Goal: Complete Application Form: Complete application form

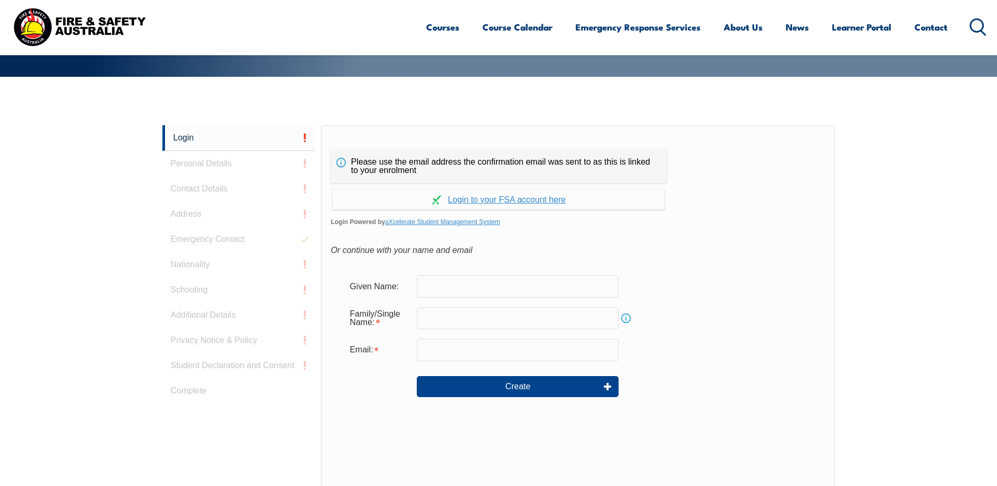
scroll to position [280, 0]
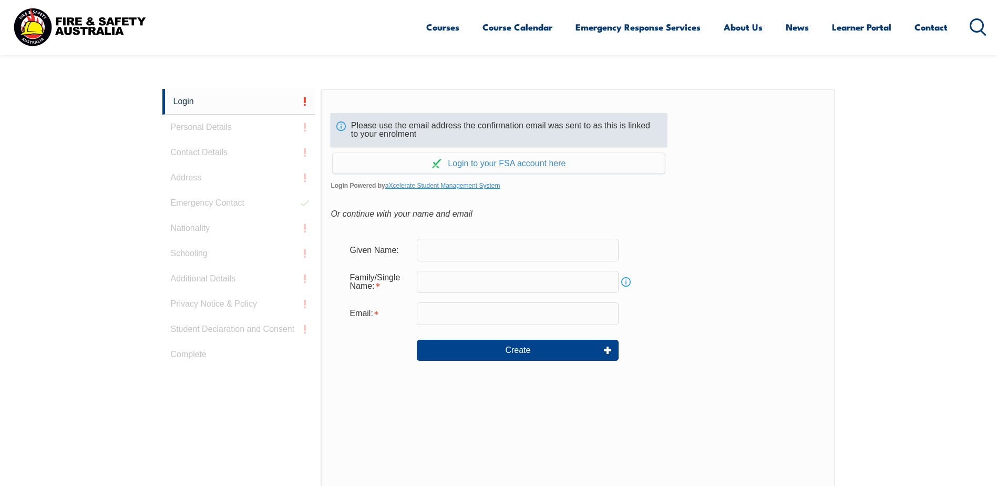
scroll to position [280, 0]
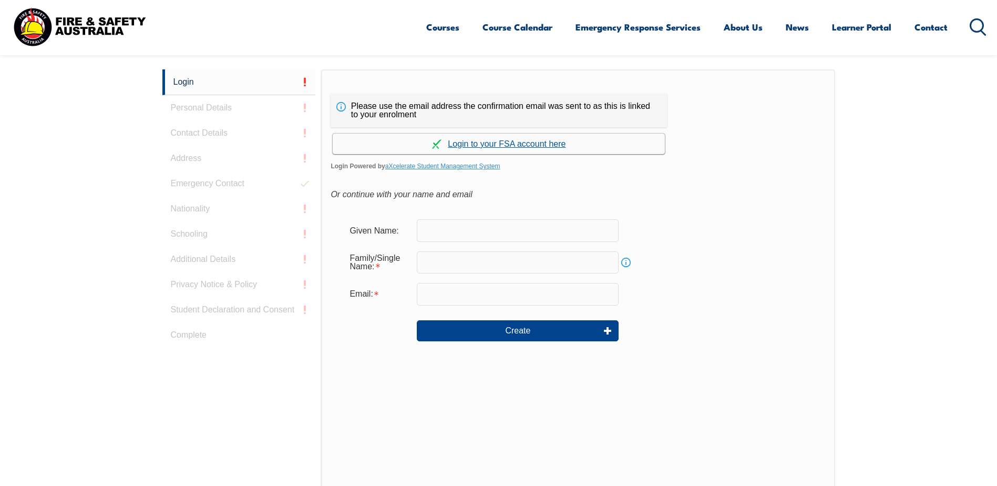
click at [523, 145] on link "Continue with aXcelerate" at bounding box center [499, 144] width 332 height 21
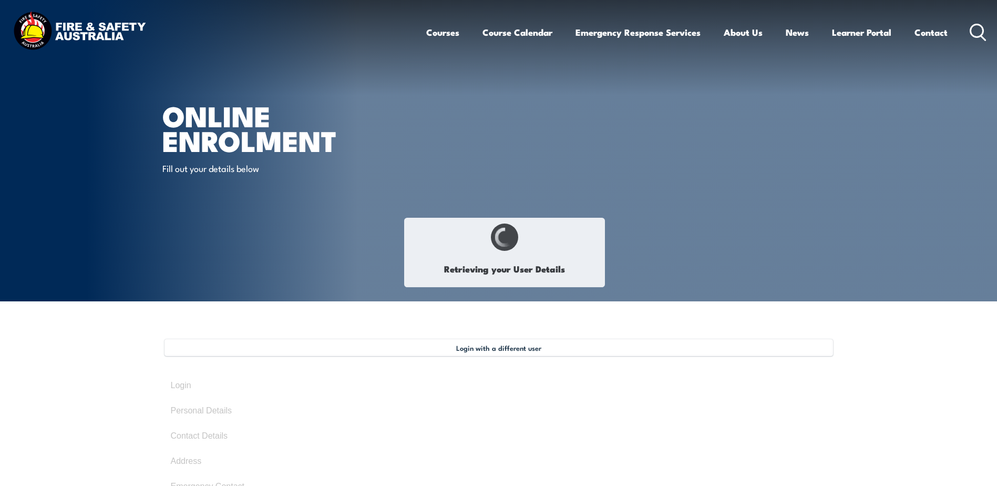
type input "Paul"
type input "Harris"
type input "August 27, 1975"
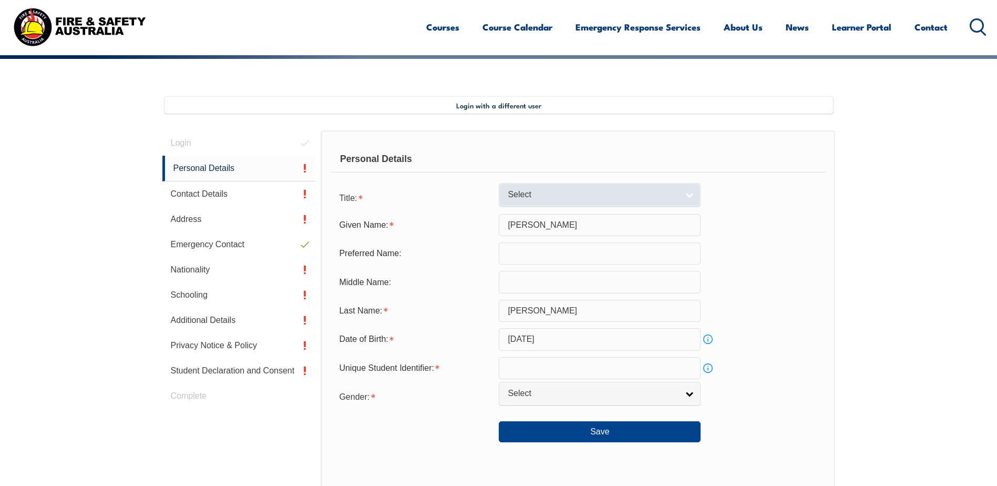
scroll to position [287, 0]
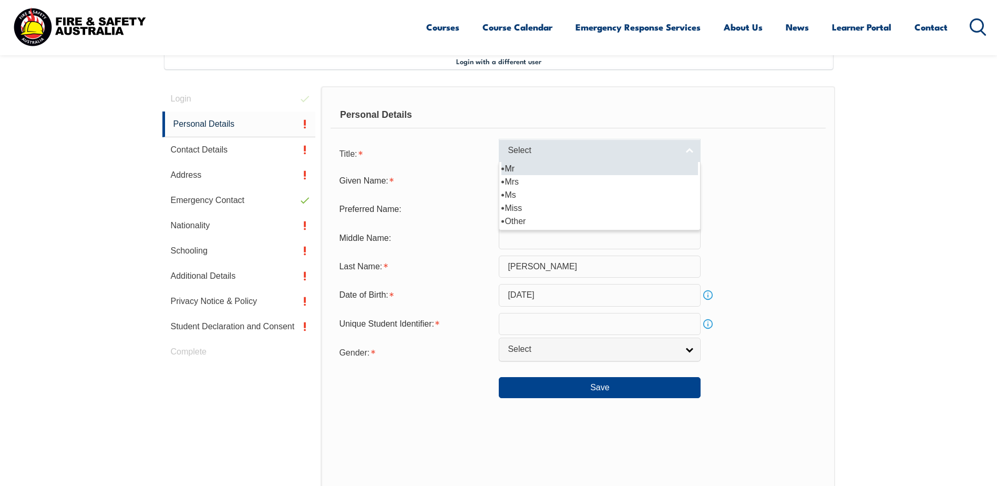
click at [684, 151] on link "Select" at bounding box center [600, 151] width 202 height 24
click at [627, 167] on li "Mr" at bounding box center [600, 168] width 197 height 13
select select "Mr"
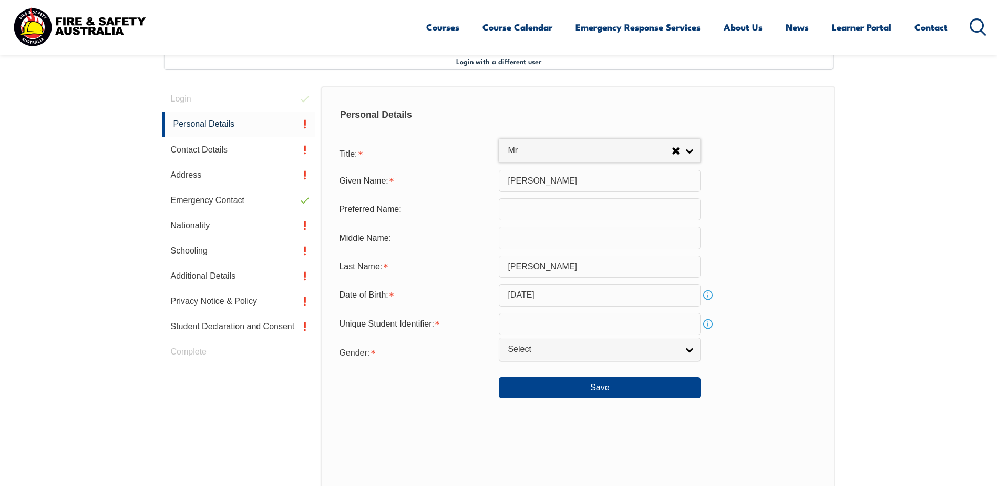
click at [520, 211] on input "text" at bounding box center [600, 209] width 202 height 22
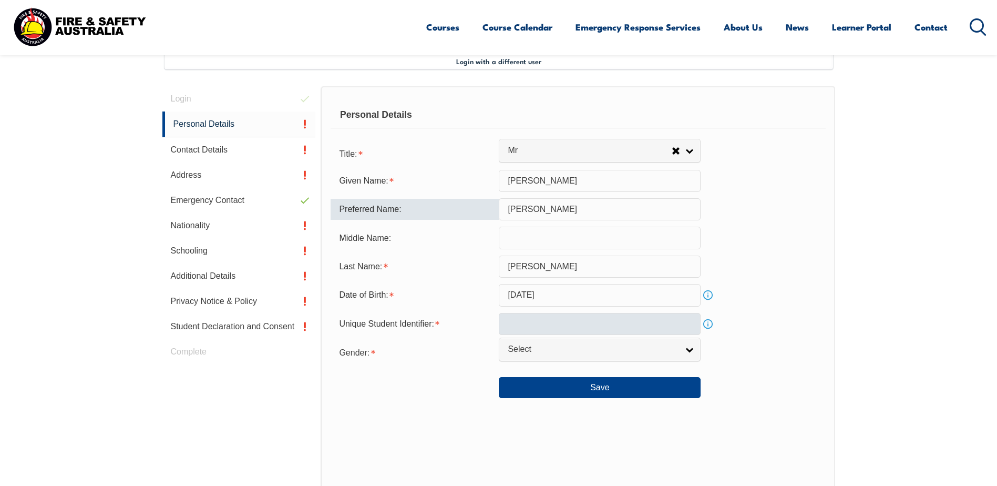
type input "Paul"
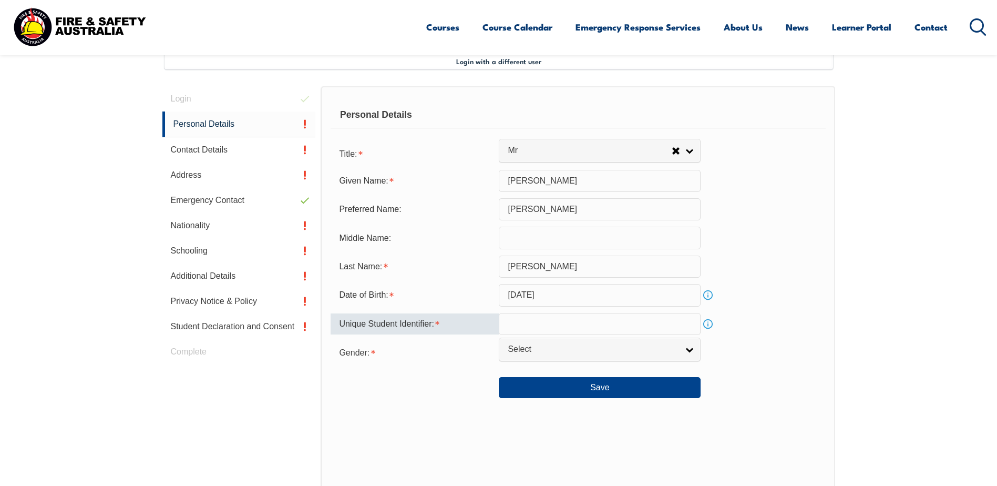
click at [615, 327] on input "text" at bounding box center [600, 324] width 202 height 22
type input "DQSCMCWZUV"
click at [694, 354] on link "Select" at bounding box center [600, 350] width 202 height 24
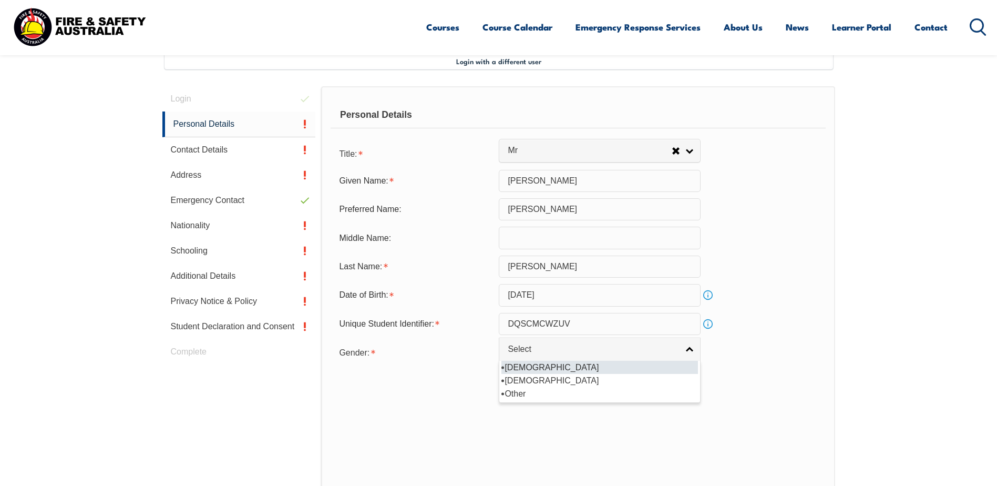
click at [635, 369] on li "Male" at bounding box center [600, 367] width 197 height 13
select select "M"
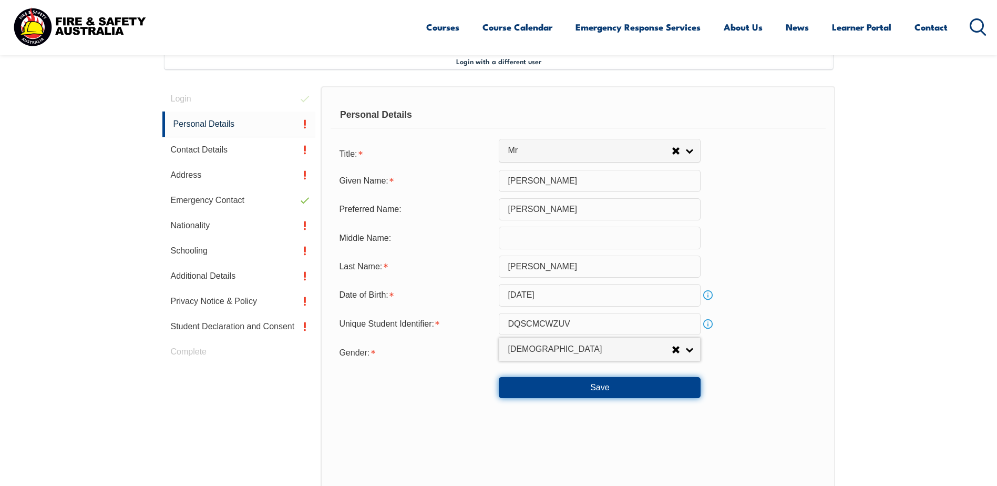
click at [609, 389] on button "Save" at bounding box center [600, 387] width 202 height 21
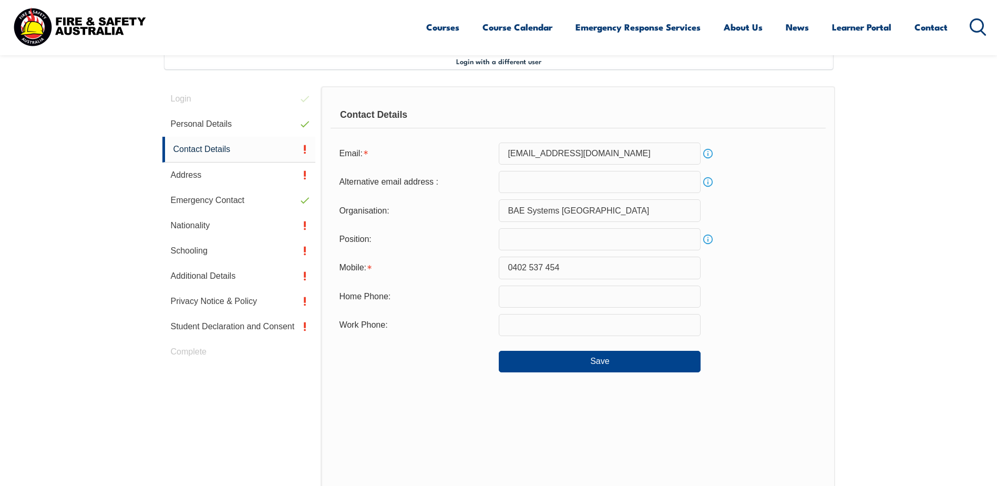
click at [527, 243] on input "text" at bounding box center [600, 239] width 202 height 22
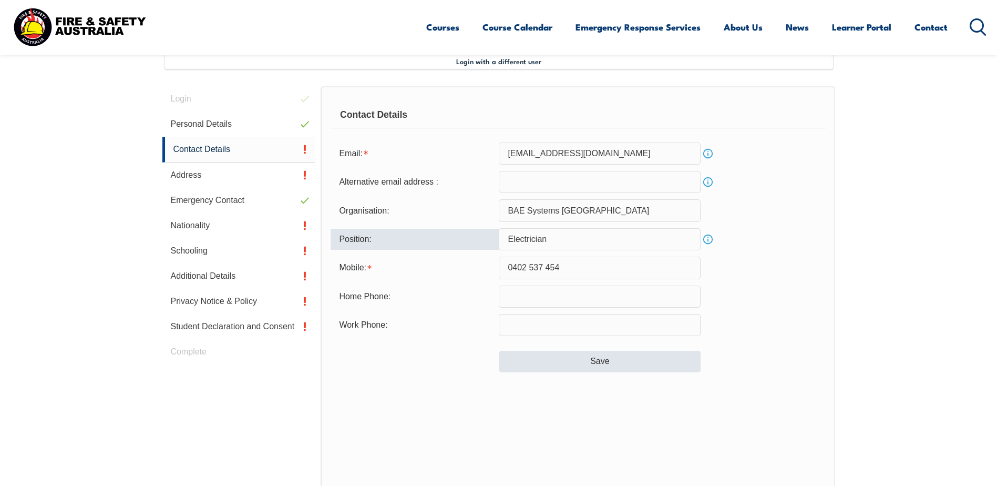
type input "Electrician"
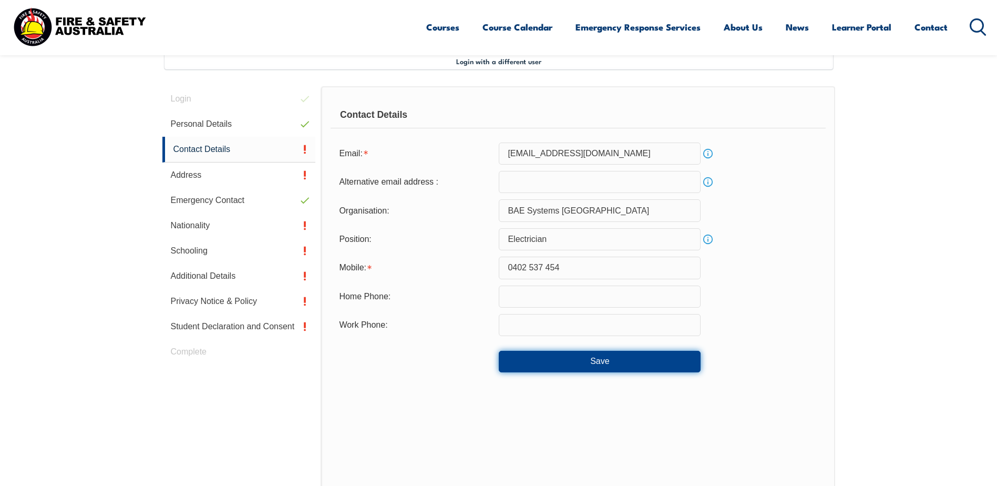
click at [588, 365] on button "Save" at bounding box center [600, 361] width 202 height 21
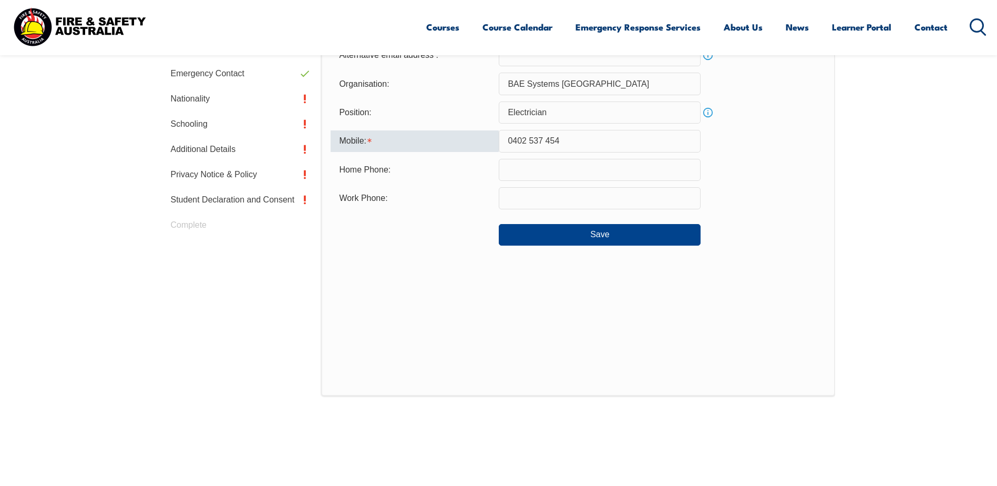
scroll to position [385, 0]
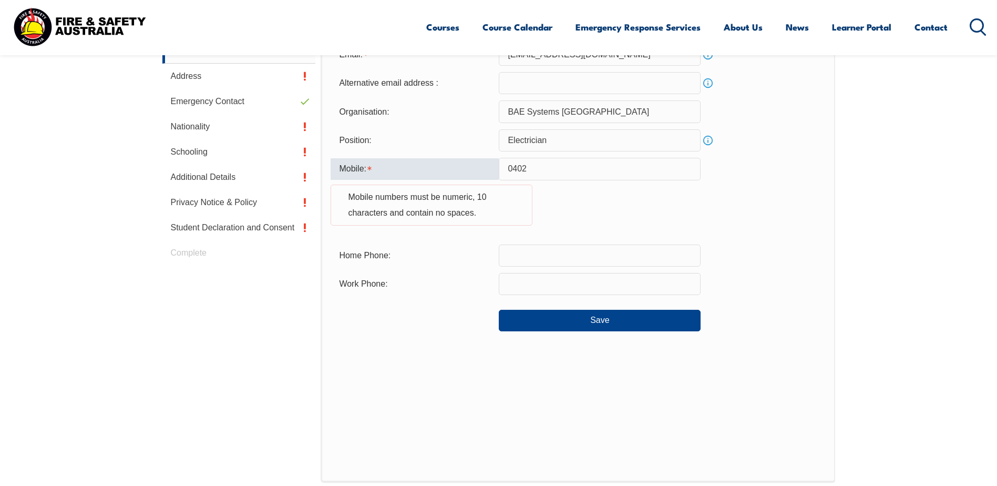
type input "0402537454"
type input "paulharris163@hotmail.co.uk"
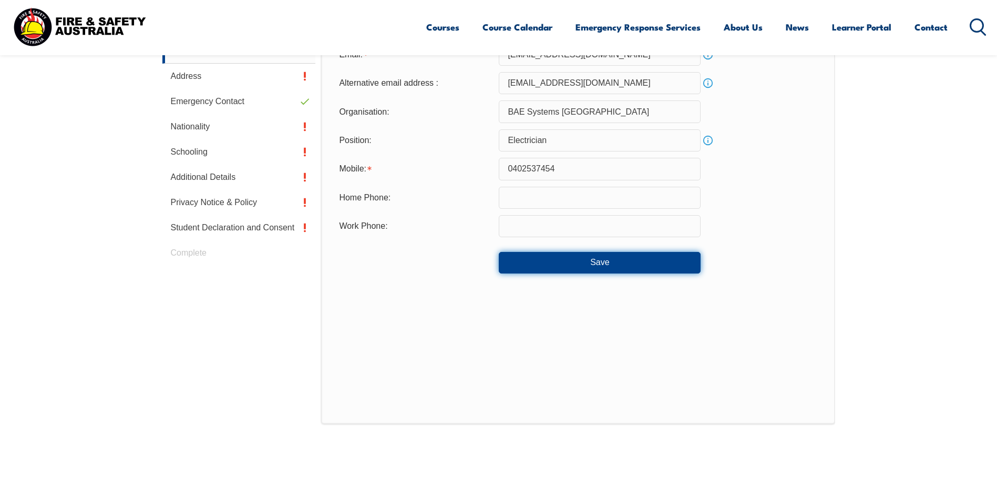
click at [608, 266] on button "Save" at bounding box center [600, 262] width 202 height 21
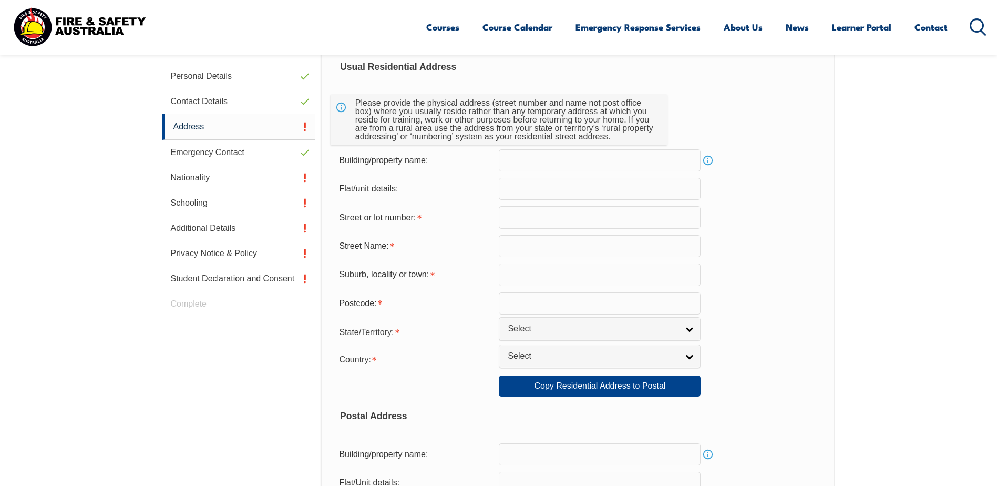
scroll to position [287, 0]
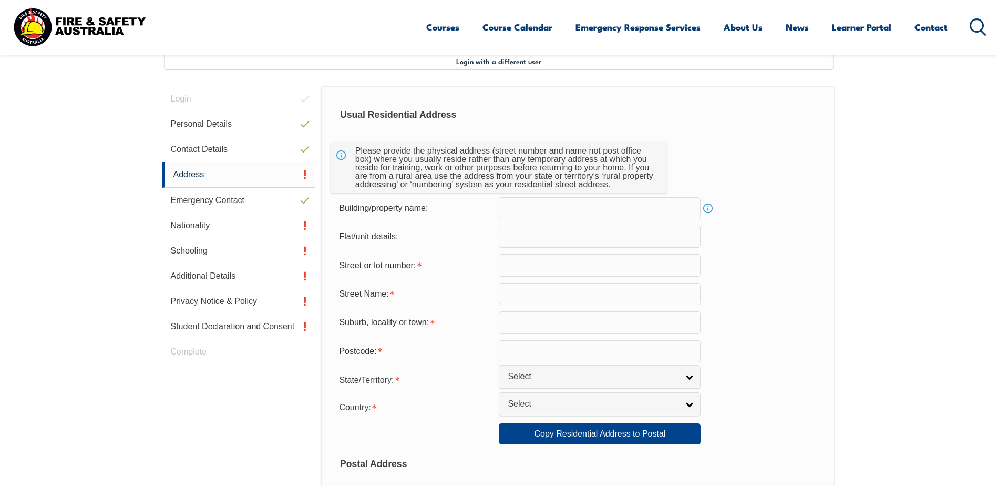
click at [534, 268] on input "text" at bounding box center [600, 265] width 202 height 22
type input "46 Coratina RD,"
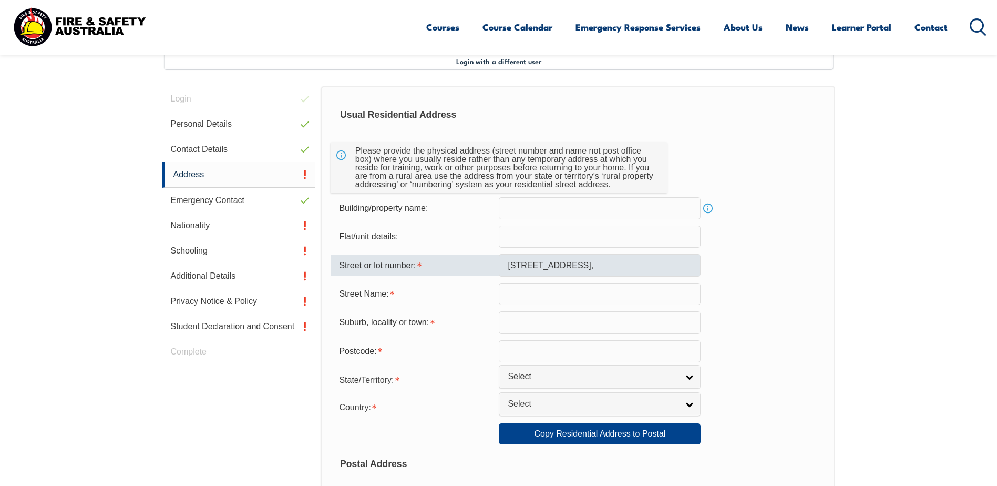
type input "Adelaide"
type input "5120"
select select "1101"
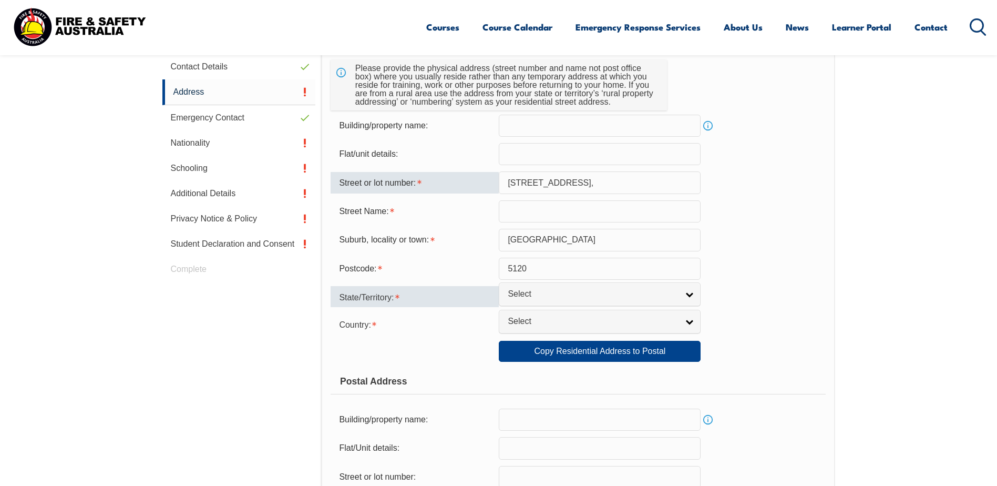
scroll to position [392, 0]
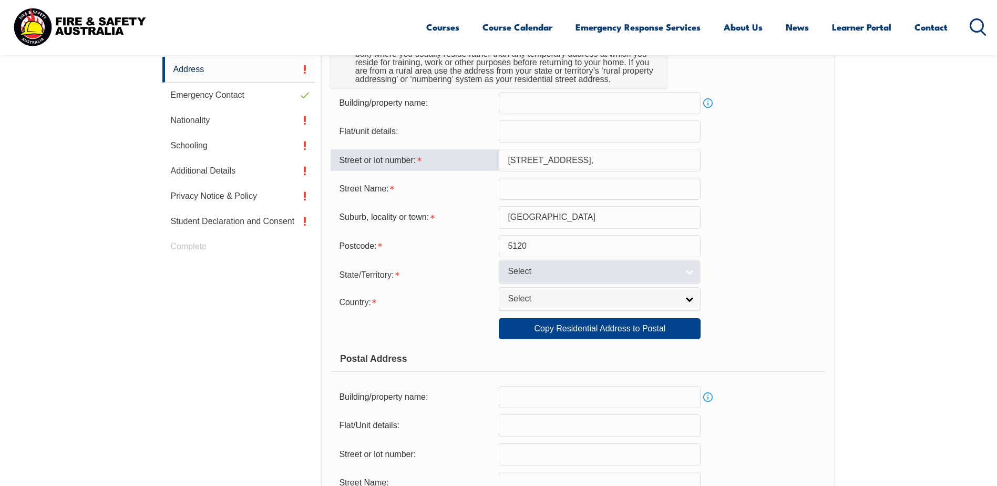
click at [686, 272] on link "Select" at bounding box center [600, 272] width 202 height 24
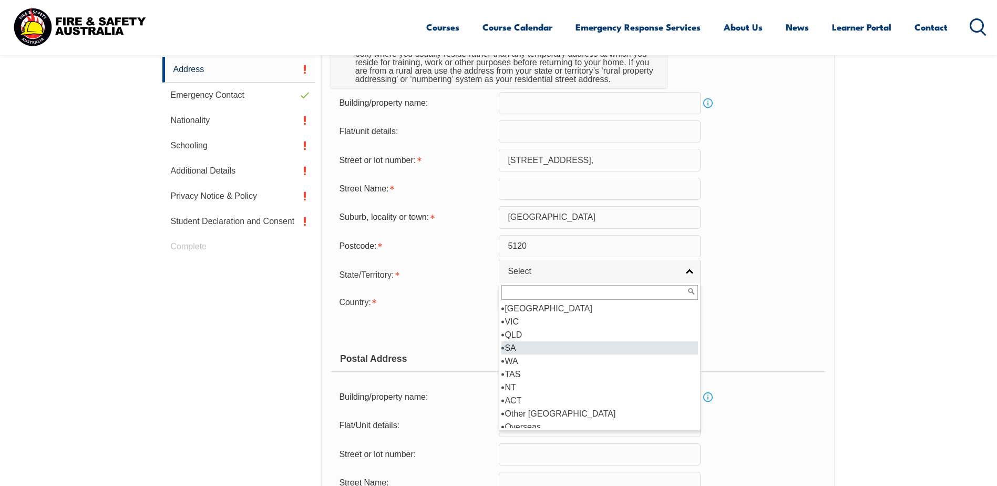
click at [605, 350] on li "SA" at bounding box center [600, 347] width 197 height 13
select select "SA"
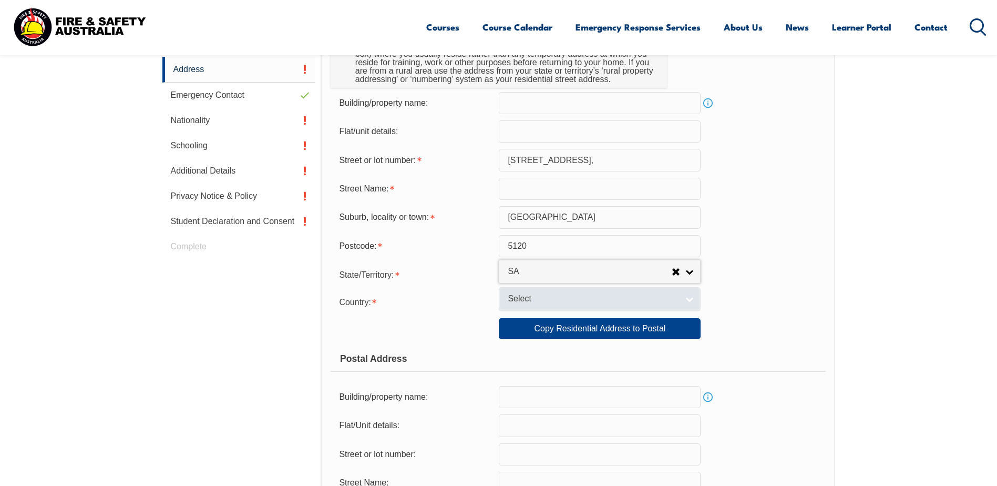
click at [688, 297] on link "Select" at bounding box center [600, 299] width 202 height 24
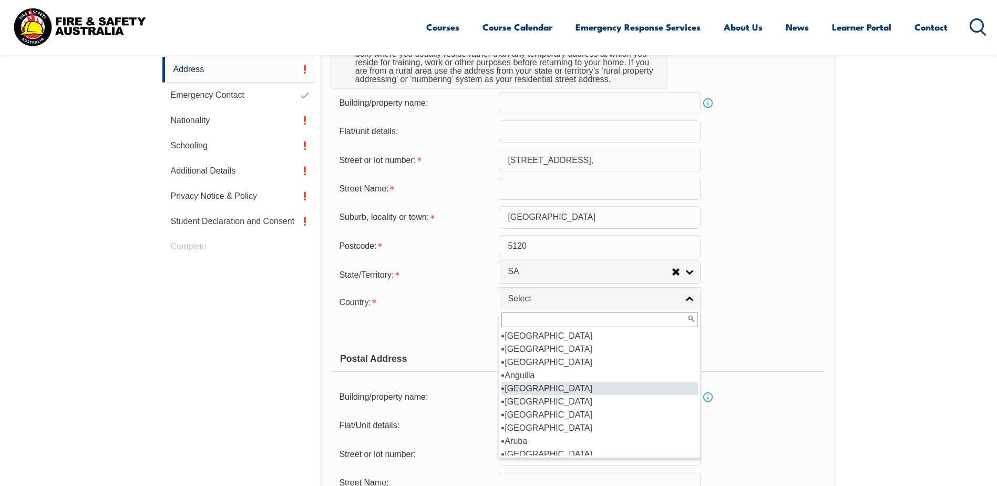
scroll to position [158, 0]
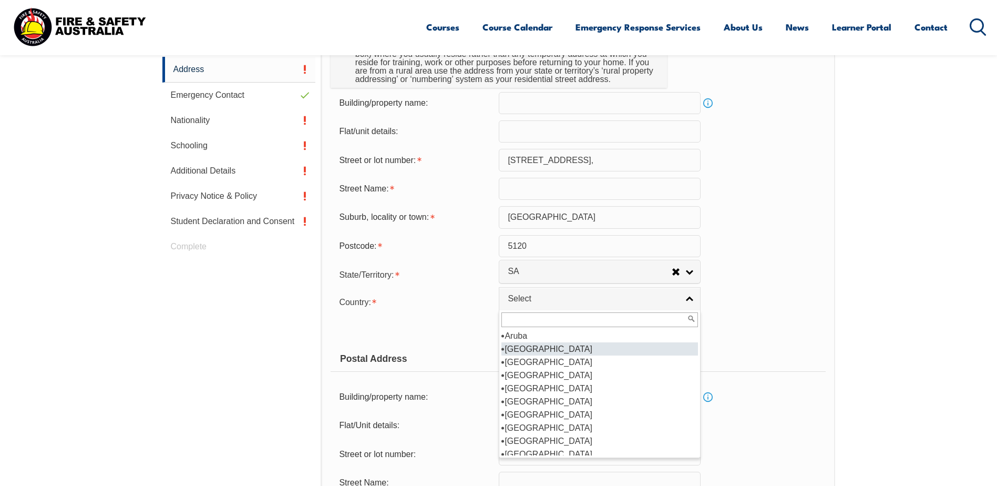
click at [536, 349] on li "Australia" at bounding box center [600, 348] width 197 height 13
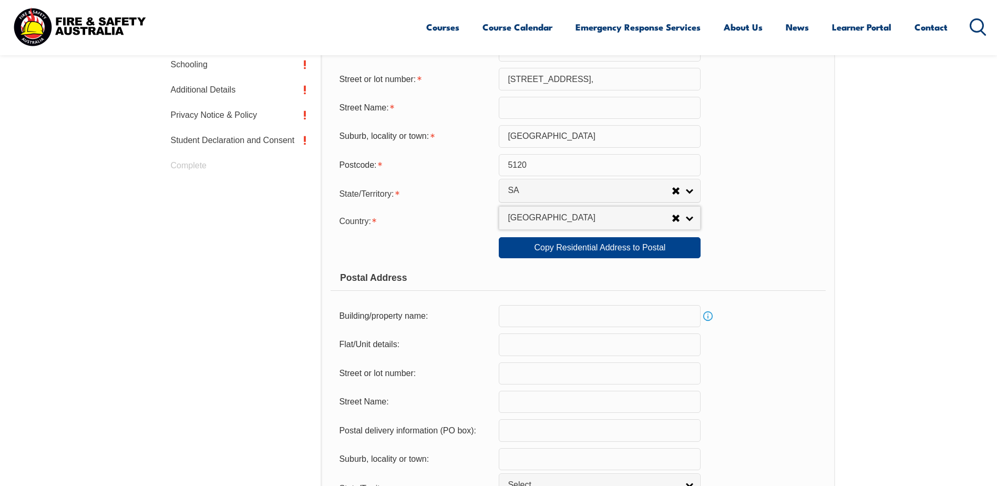
scroll to position [497, 0]
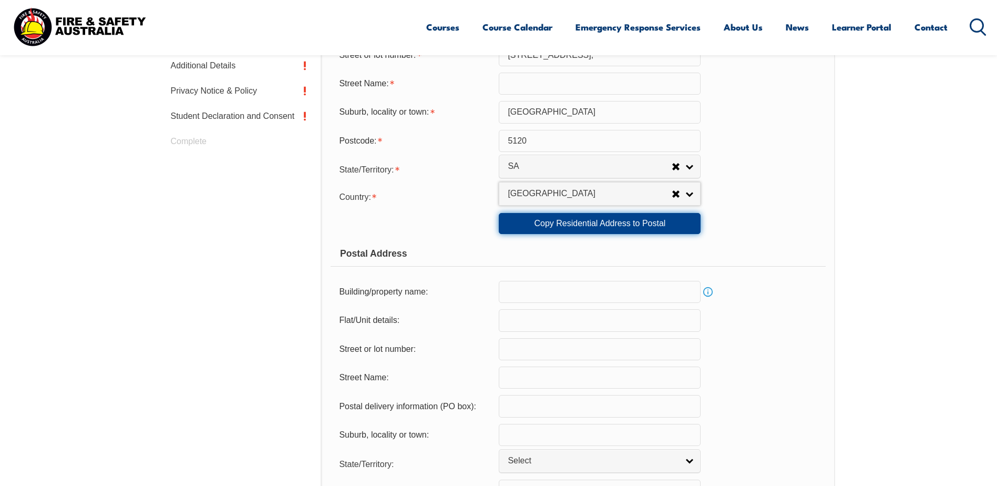
click at [587, 221] on link "Copy Residential Address to Postal" at bounding box center [600, 223] width 202 height 21
type input "46 Coratina RD,"
type input "Adelaide"
select select "SA"
type input "5120"
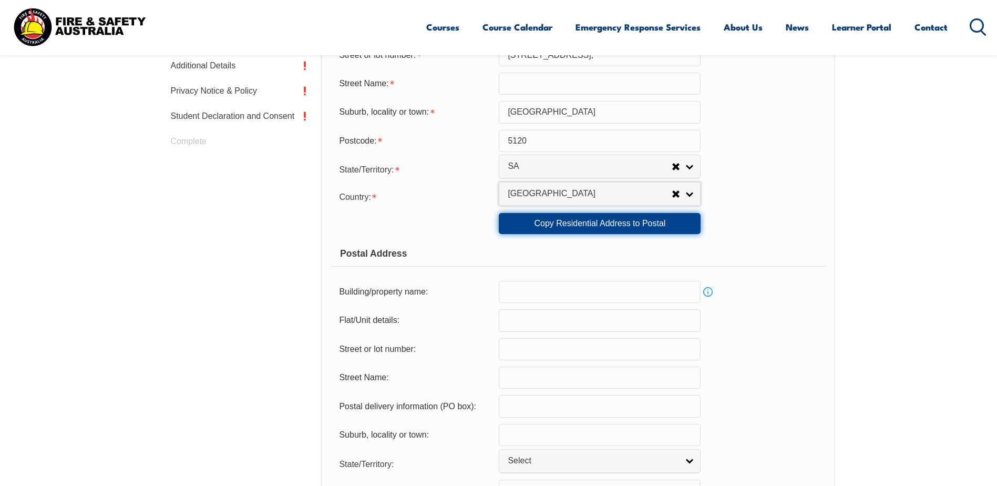
select select "1101"
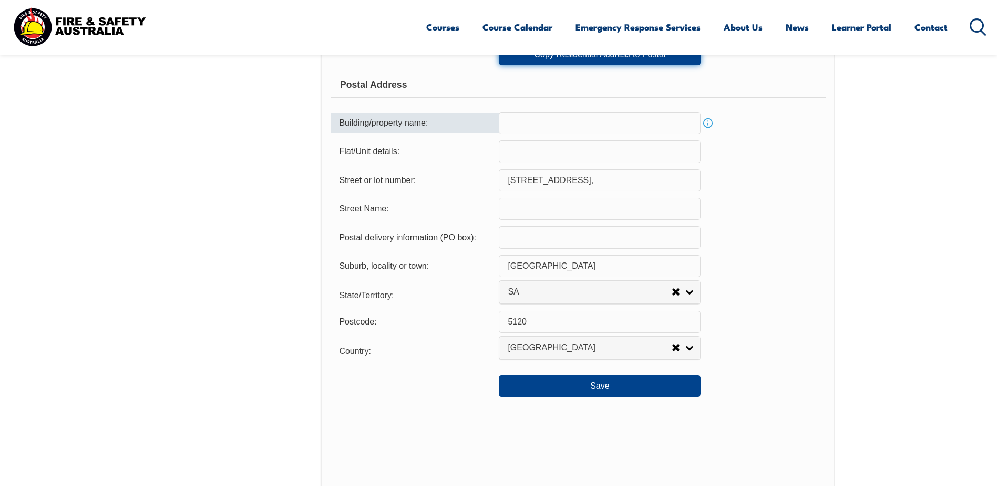
scroll to position [707, 0]
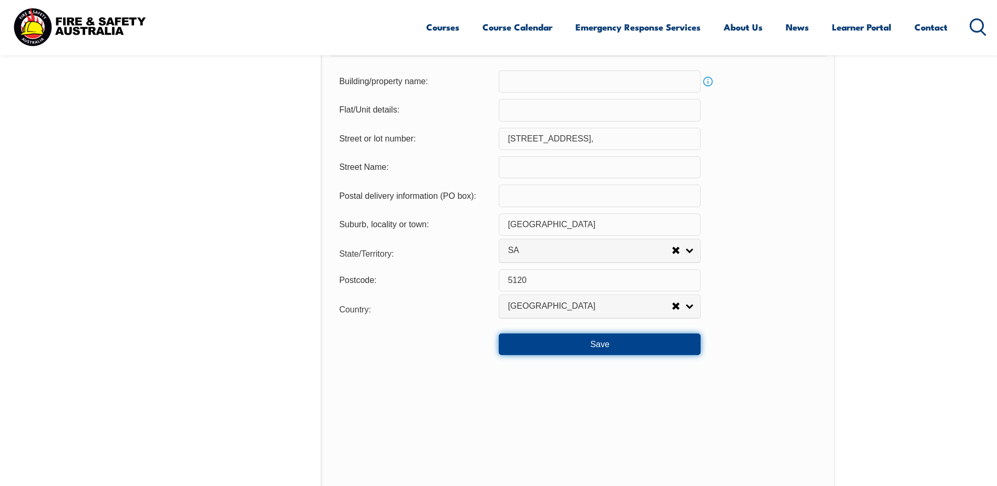
click at [587, 344] on button "Save" at bounding box center [600, 343] width 202 height 21
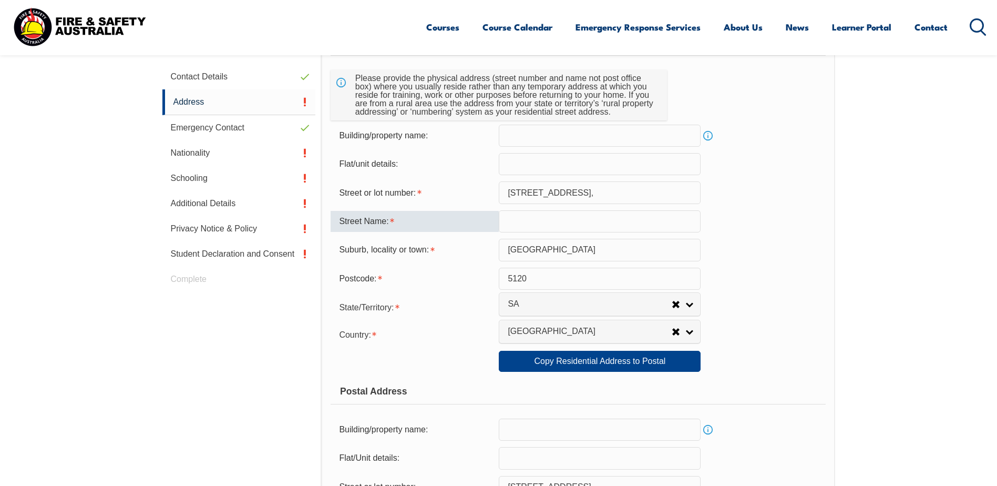
scroll to position [307, 0]
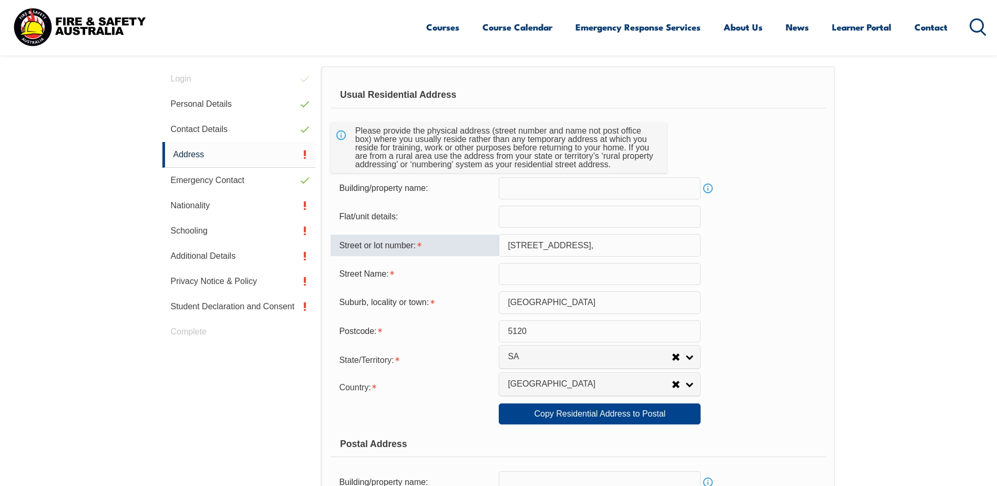
click at [585, 247] on input "46 Coratina RD," at bounding box center [600, 245] width 202 height 22
type input "46"
click at [513, 281] on input "text" at bounding box center [600, 274] width 202 height 22
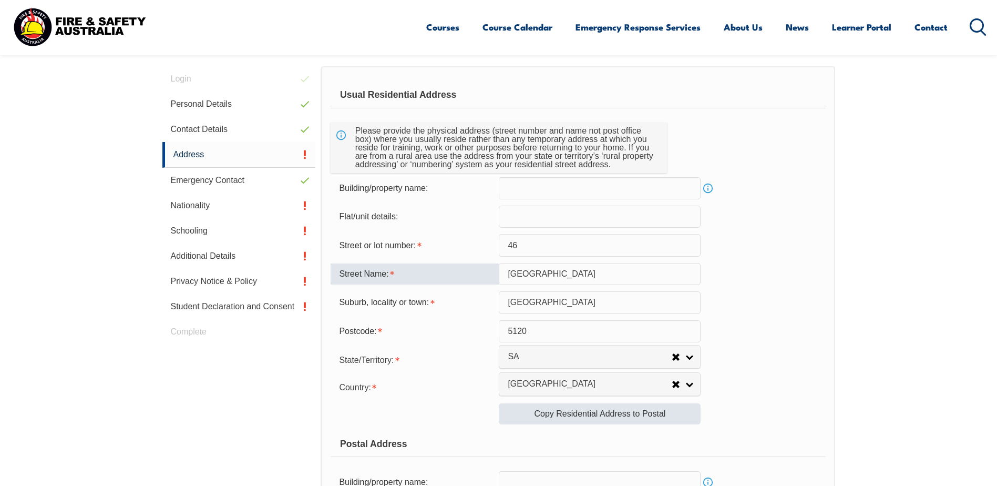
type input "Coratina road"
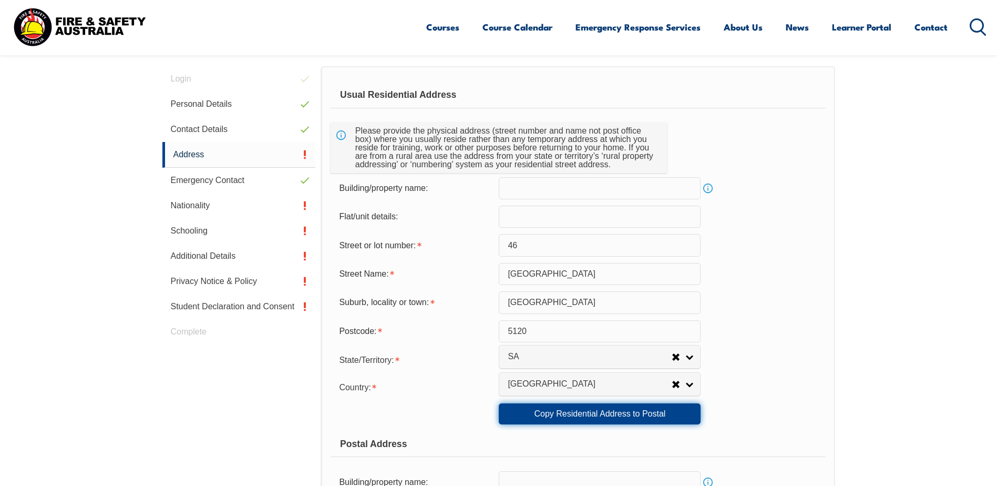
click at [590, 412] on link "Copy Residential Address to Postal" at bounding box center [600, 413] width 202 height 21
type input "46"
type input "Coratina road"
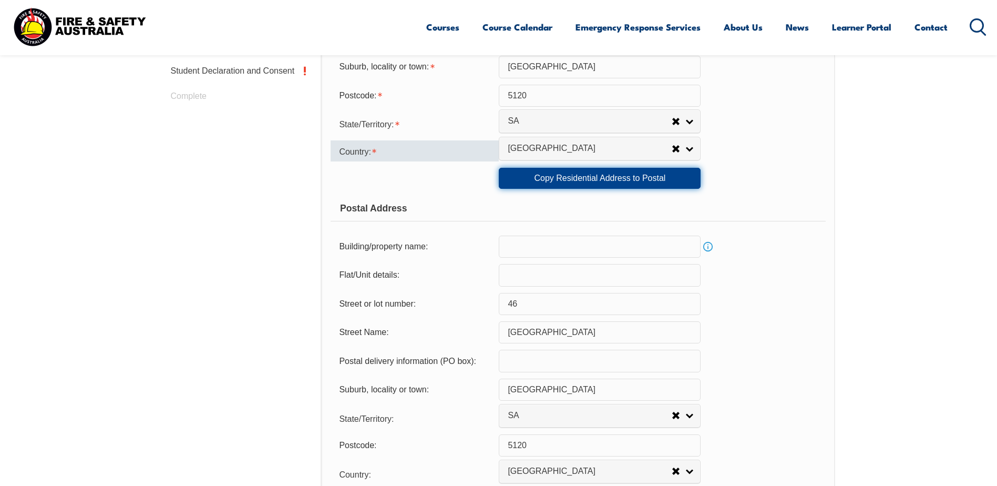
scroll to position [675, 0]
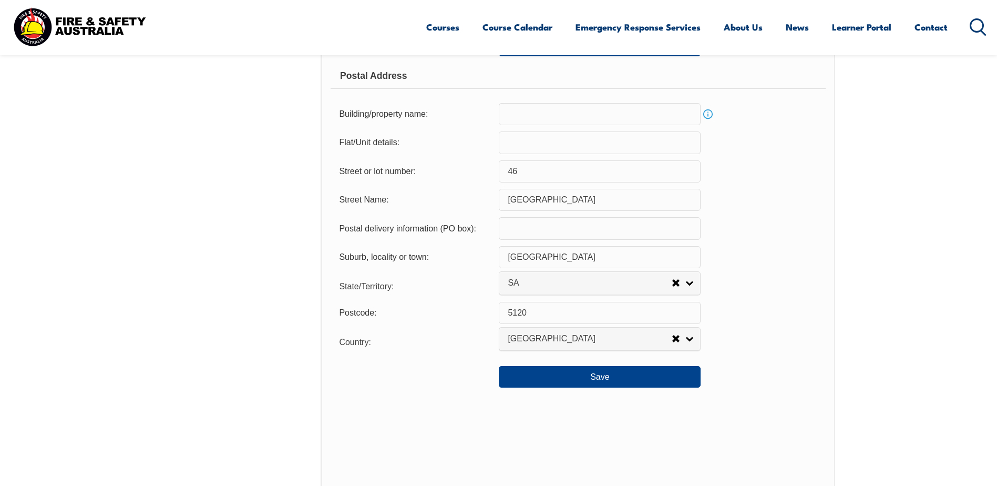
click at [549, 255] on input "Adelaide" at bounding box center [600, 257] width 202 height 22
type input "A"
type input "Virginia"
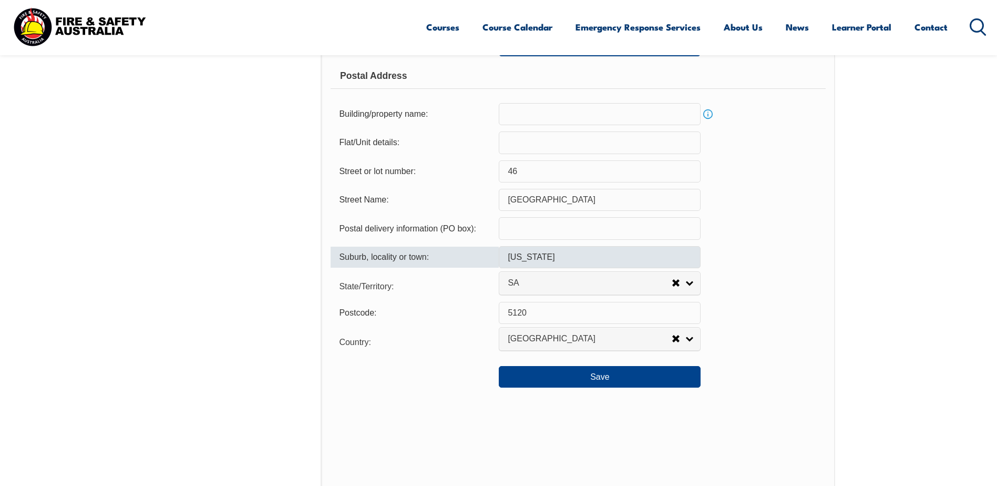
type input "5120"
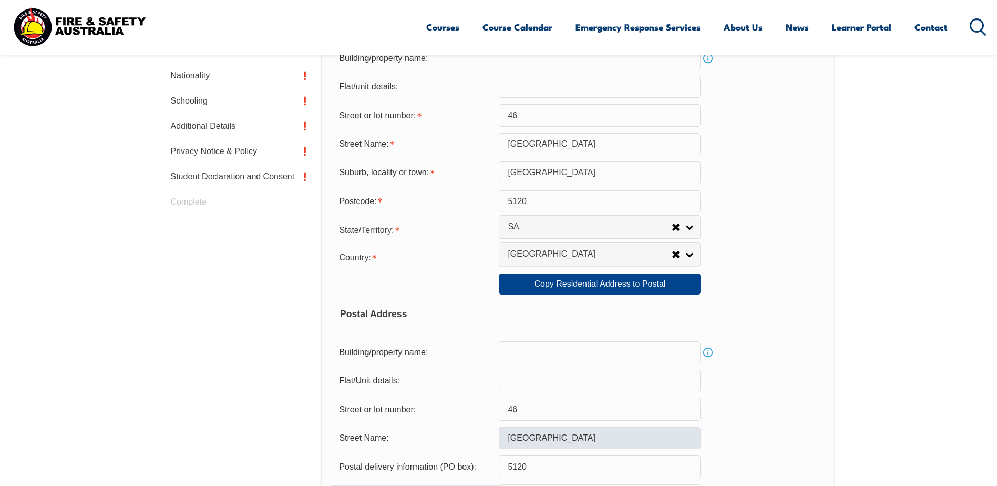
scroll to position [412, 0]
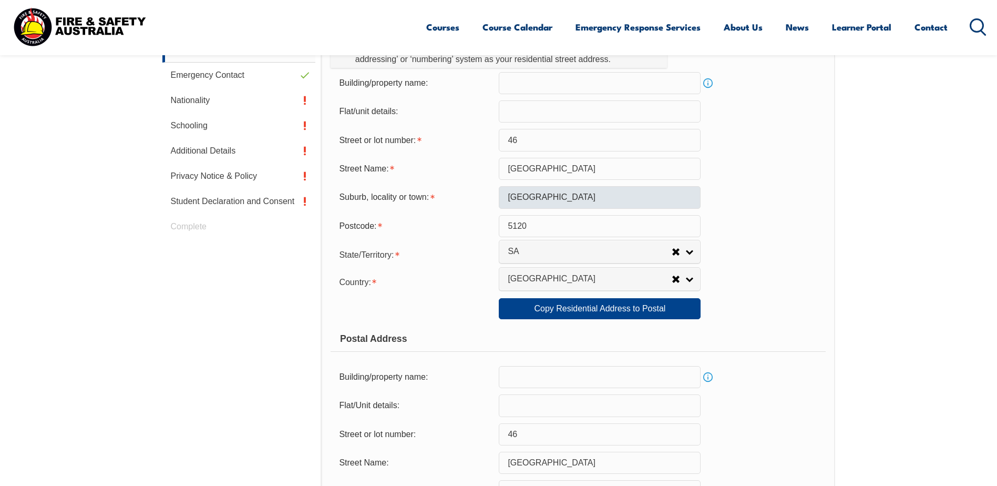
type input "Virginia"
click at [556, 196] on input "Adelaide" at bounding box center [600, 197] width 202 height 22
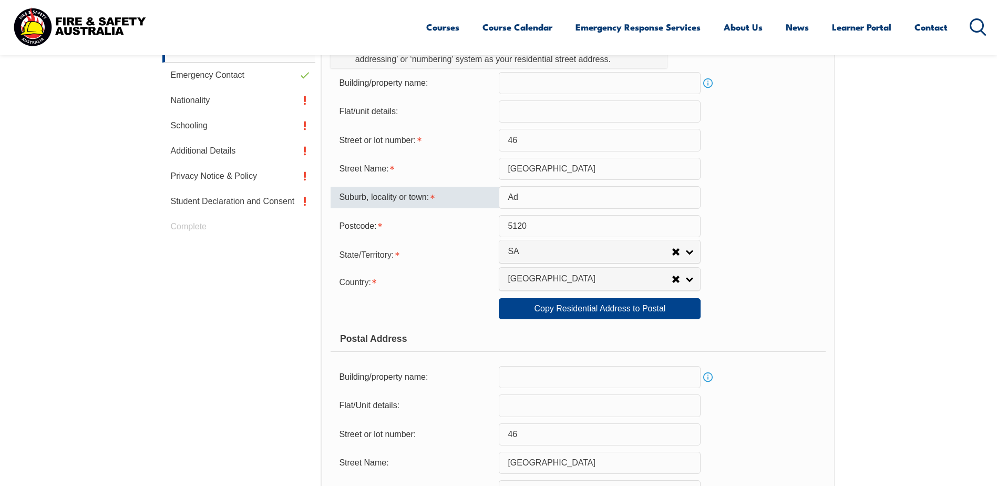
type input "A"
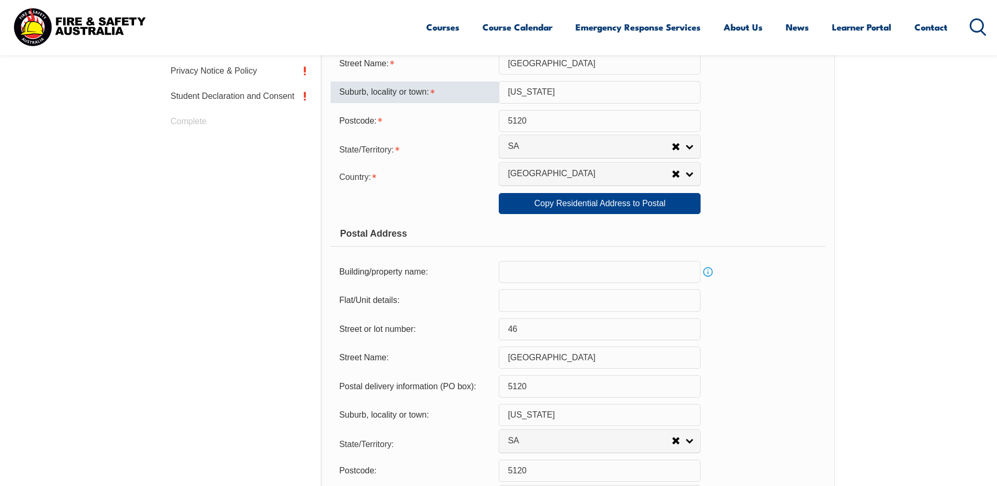
type input "Virginia"
click at [469, 326] on div "Street or lot number:" at bounding box center [415, 329] width 168 height 20
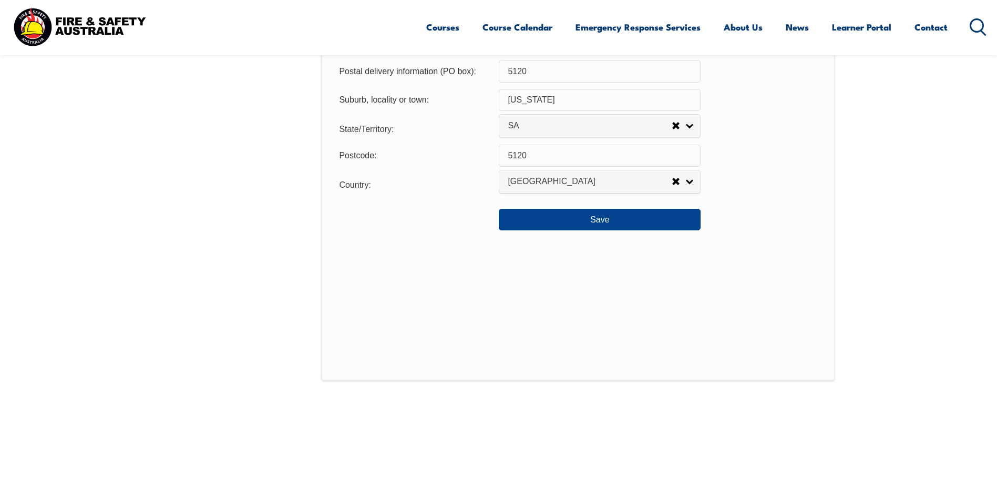
scroll to position [832, 0]
click at [591, 224] on button "Save" at bounding box center [600, 218] width 202 height 21
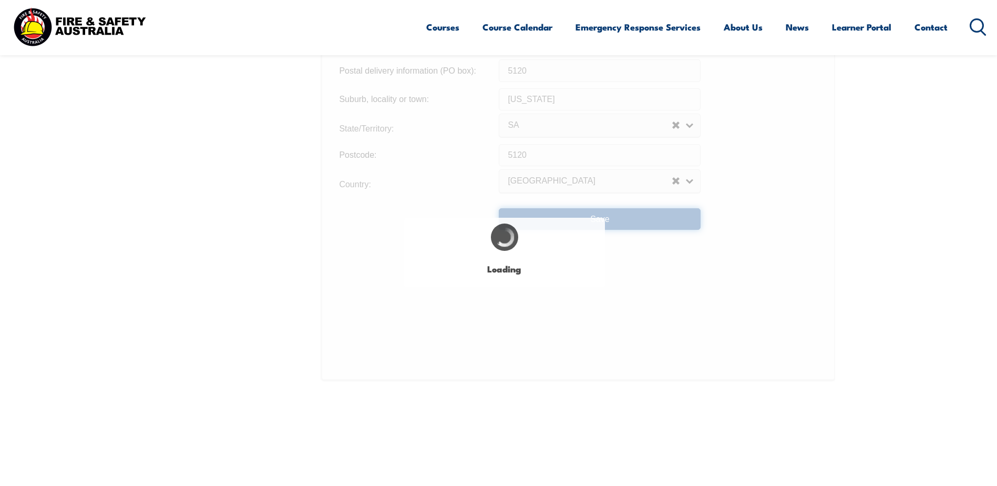
type input "46"
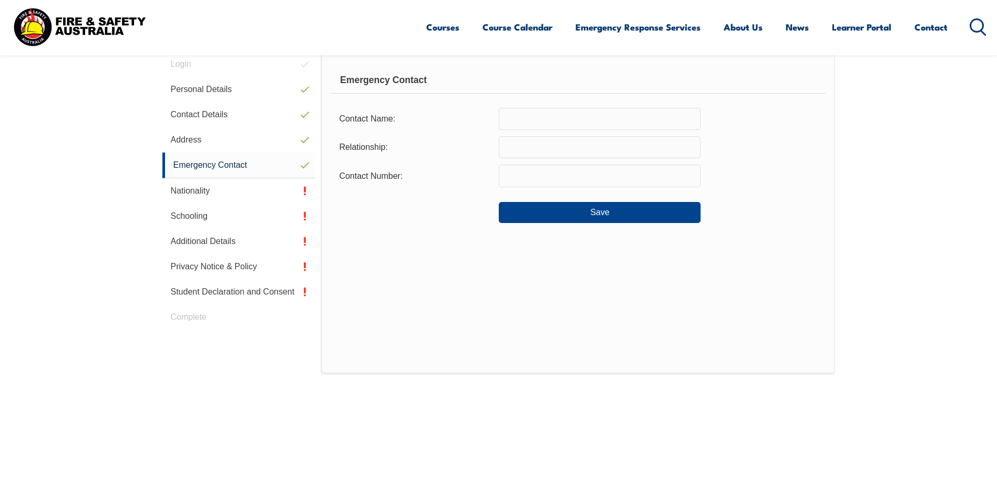
scroll to position [287, 0]
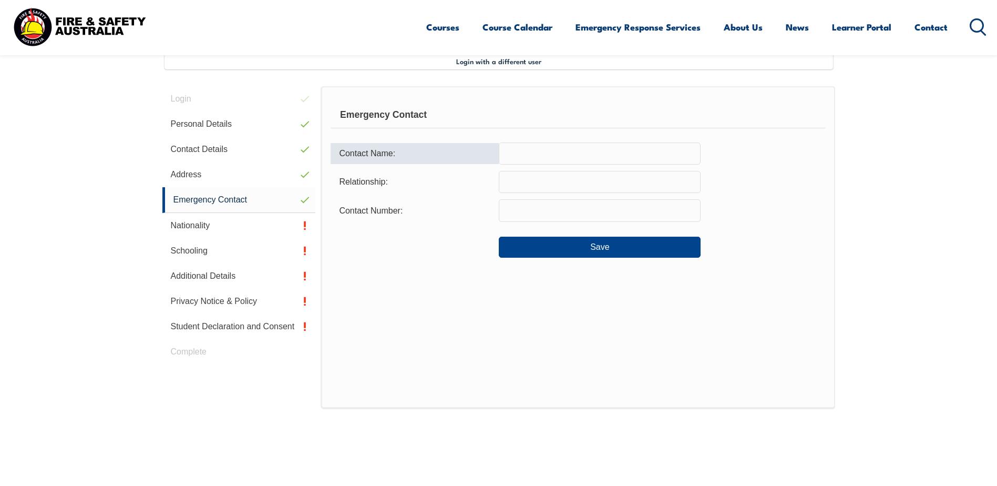
click at [538, 157] on input "text" at bounding box center [600, 153] width 202 height 22
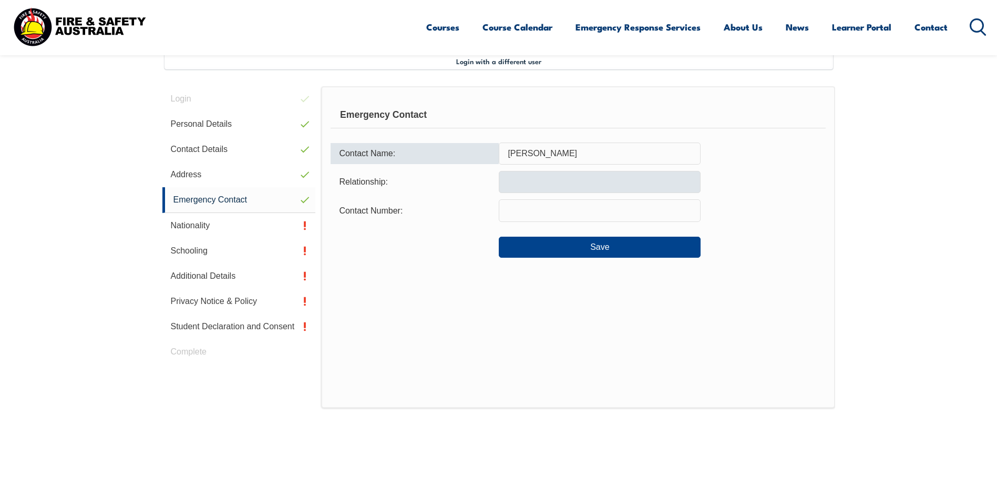
type input "Sarah Harris"
click at [518, 182] on input "text" at bounding box center [600, 182] width 202 height 22
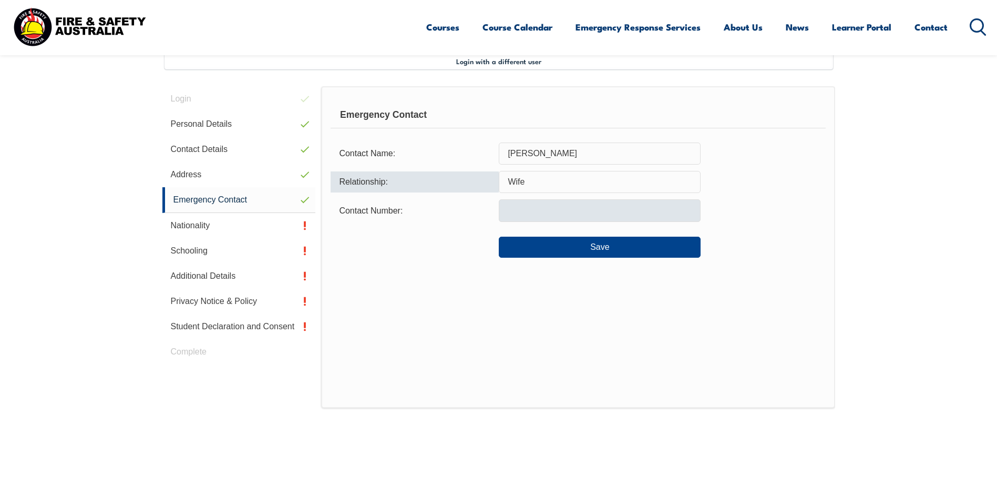
type input "Wife"
click at [575, 217] on input "text" at bounding box center [600, 210] width 202 height 22
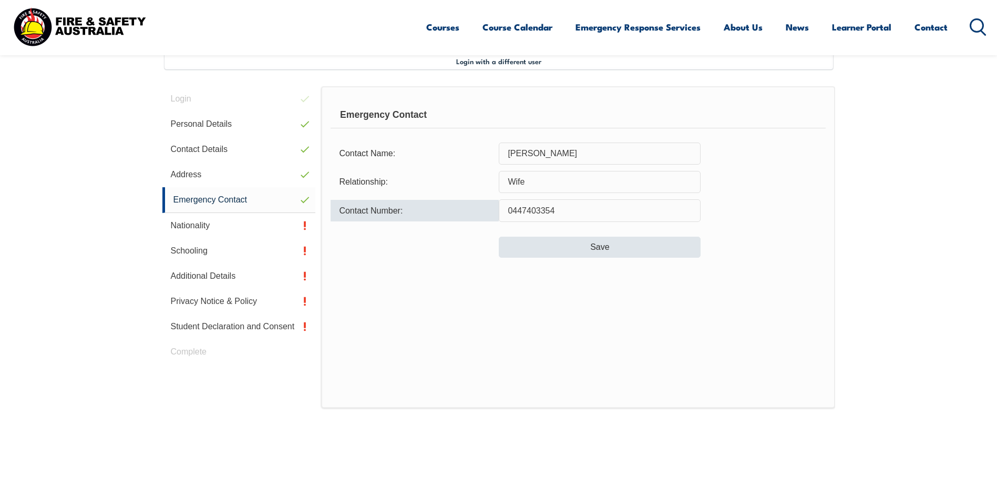
type input "0447403354"
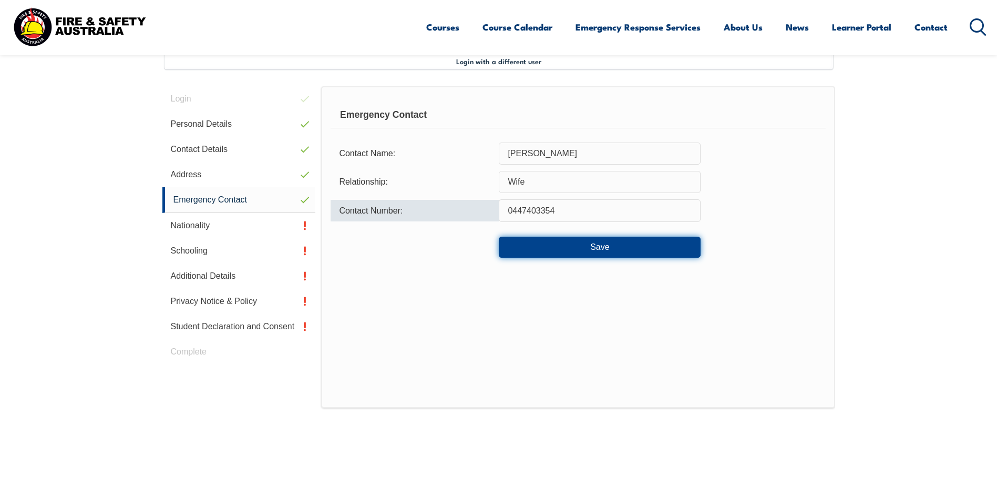
click at [598, 250] on button "Save" at bounding box center [600, 247] width 202 height 21
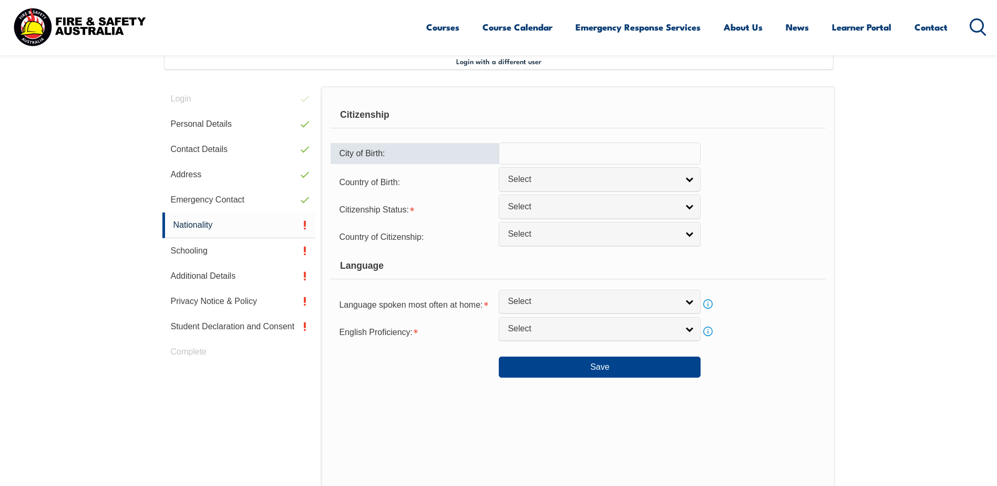
click at [551, 156] on input "text" at bounding box center [600, 153] width 202 height 22
type input "Luton"
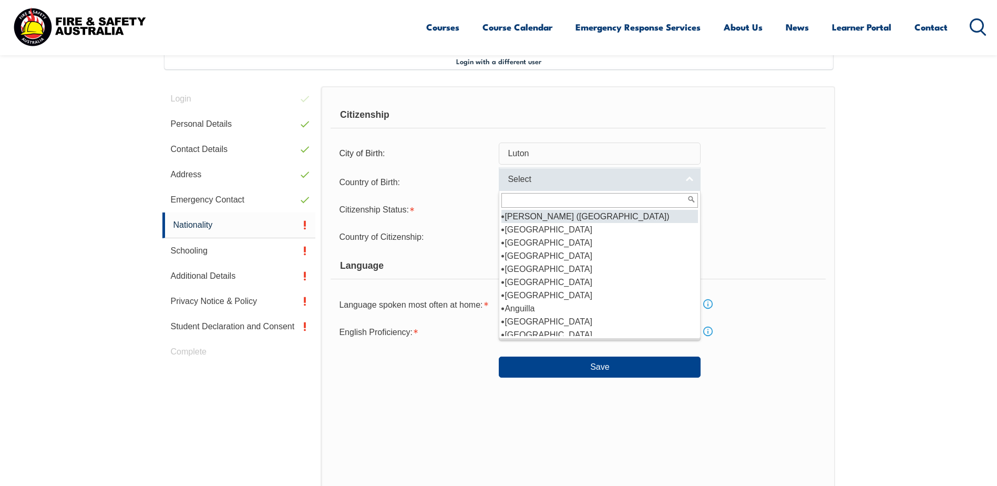
click at [692, 179] on link "Select" at bounding box center [600, 179] width 202 height 24
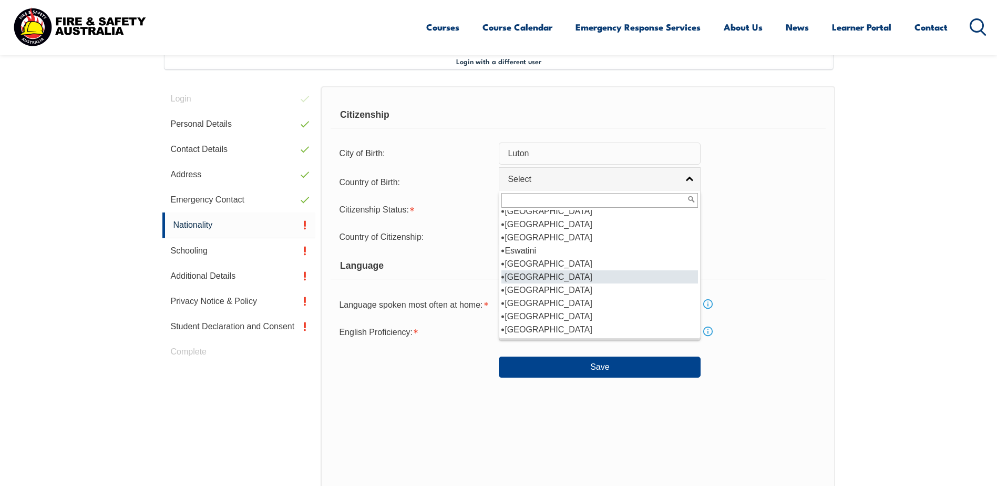
scroll to position [841, 0]
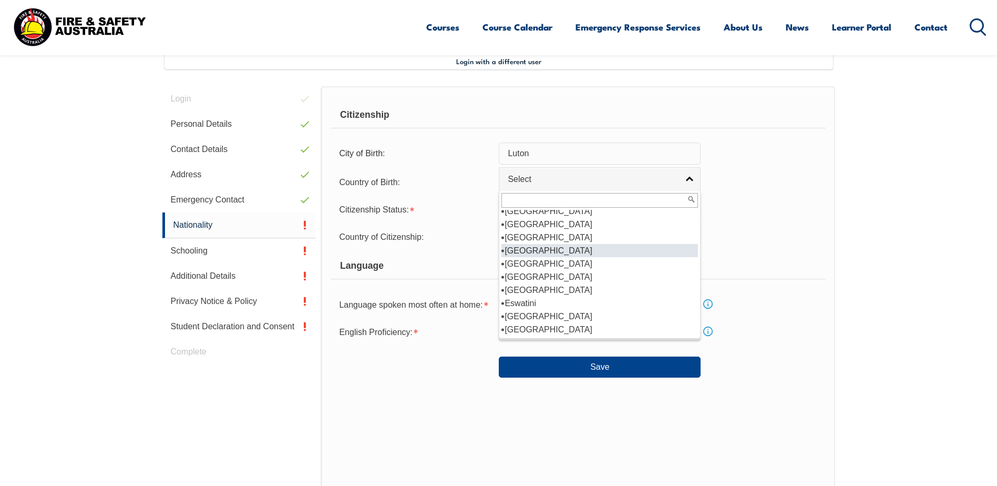
click at [545, 244] on li "England" at bounding box center [600, 250] width 197 height 13
select select "2102"
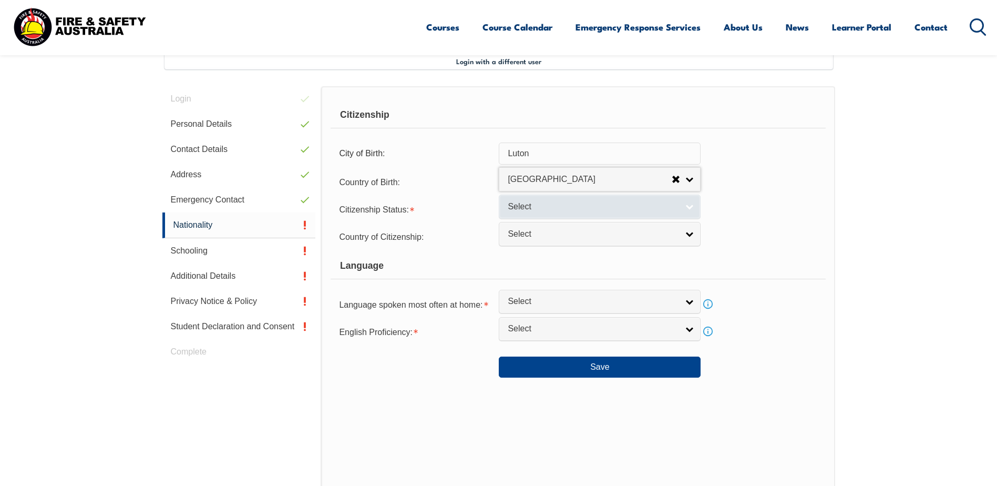
click at [686, 207] on link "Select" at bounding box center [600, 207] width 202 height 24
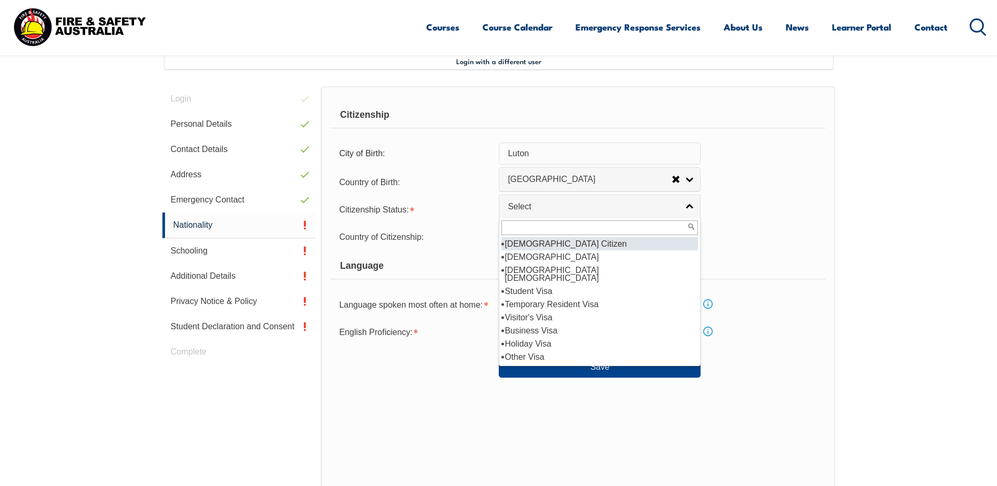
click at [593, 248] on li "Australian Citizen" at bounding box center [600, 243] width 197 height 13
select select "1"
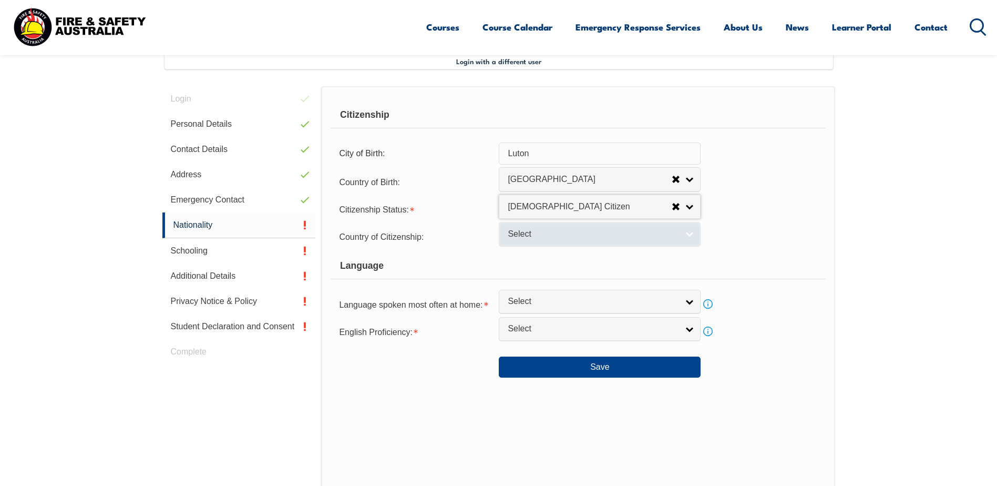
click at [688, 234] on link "Select" at bounding box center [600, 234] width 202 height 24
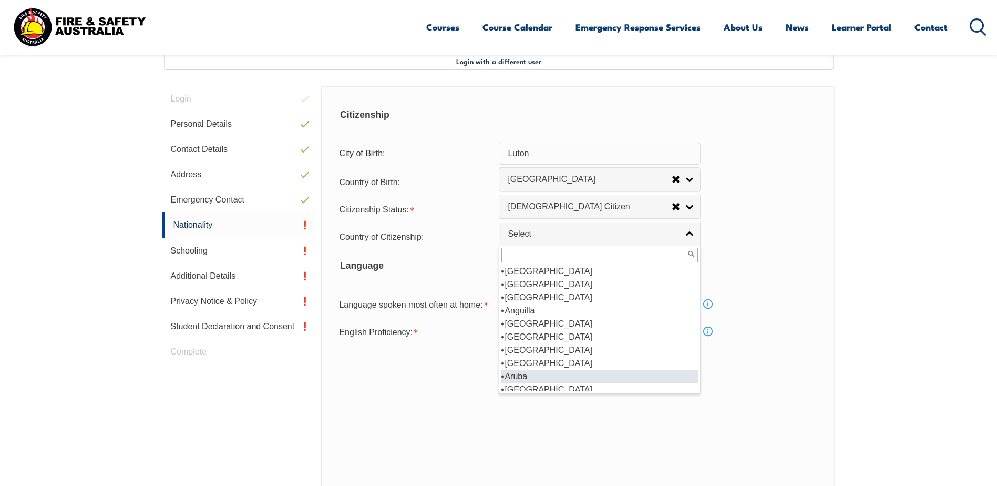
scroll to position [105, 0]
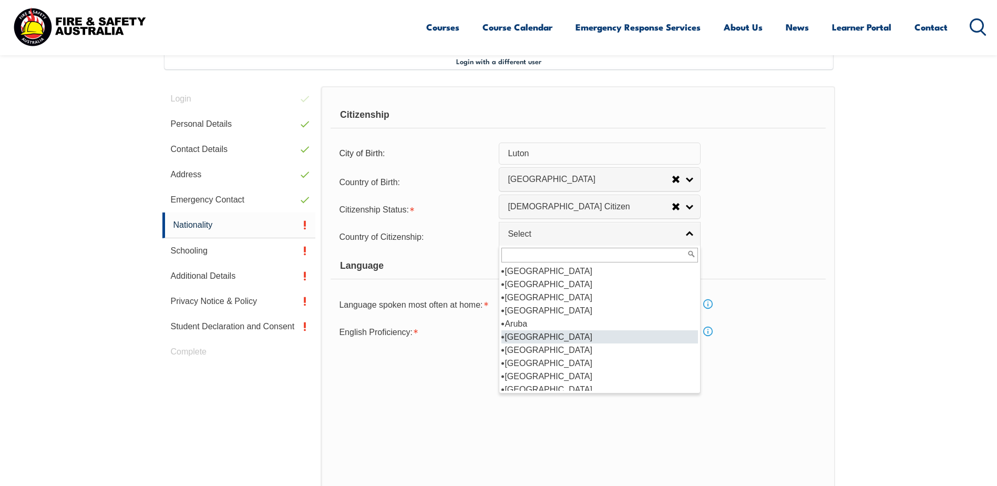
click at [542, 337] on li "Australia" at bounding box center [600, 336] width 197 height 13
select select "1101"
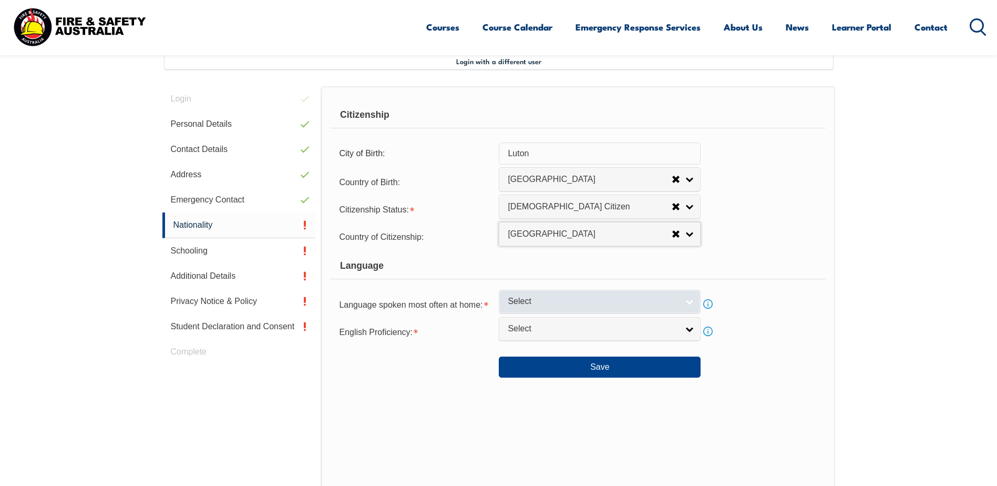
click at [688, 302] on link "Select" at bounding box center [600, 302] width 202 height 24
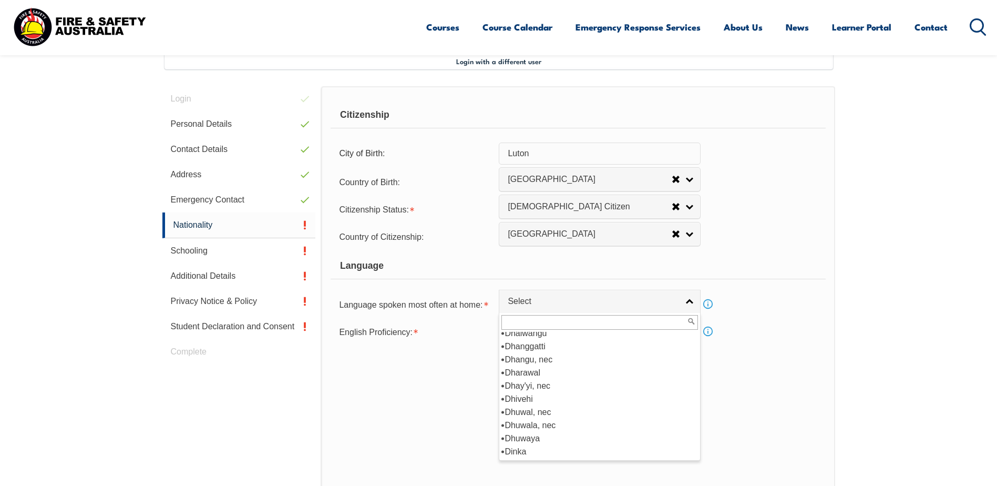
scroll to position [1262, 0]
click at [542, 396] on li "English" at bounding box center [600, 398] width 197 height 13
select select "1201"
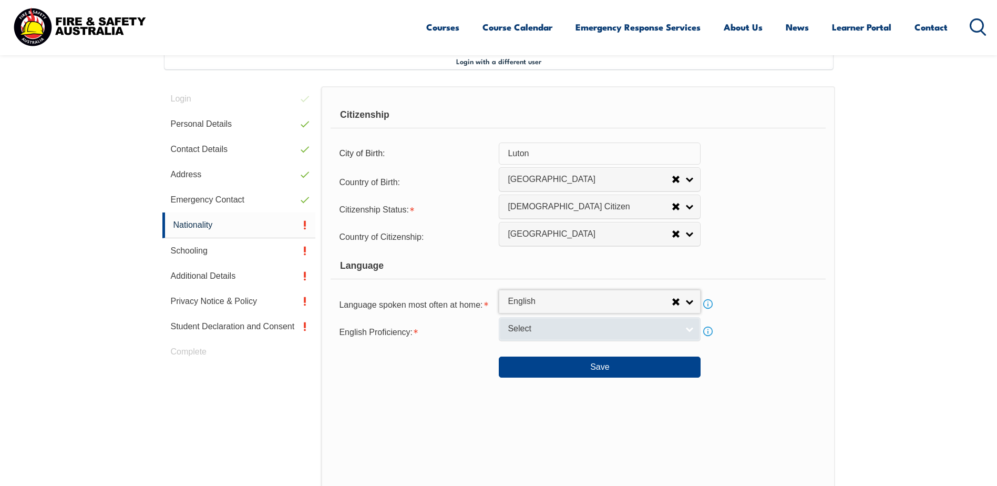
click at [689, 330] on link "Select" at bounding box center [600, 329] width 202 height 24
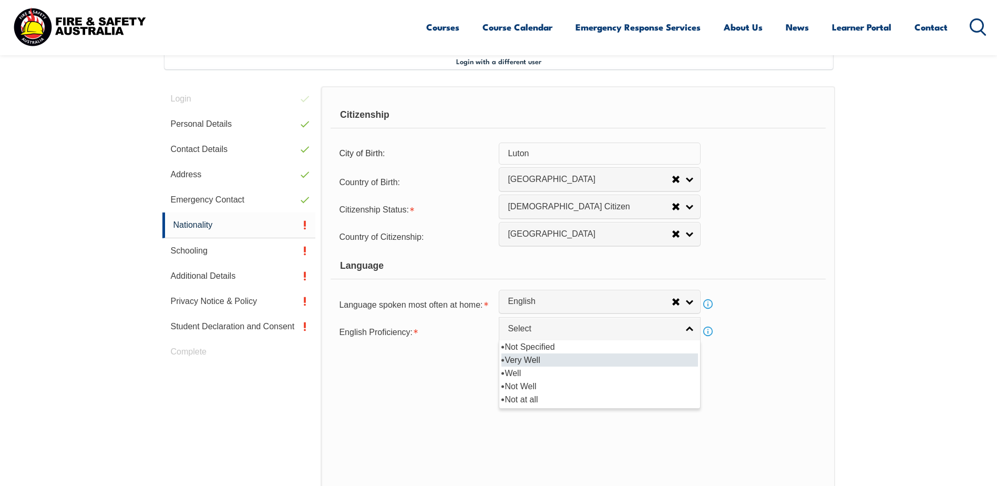
click at [542, 361] on li "Very Well" at bounding box center [600, 359] width 197 height 13
select select "1"
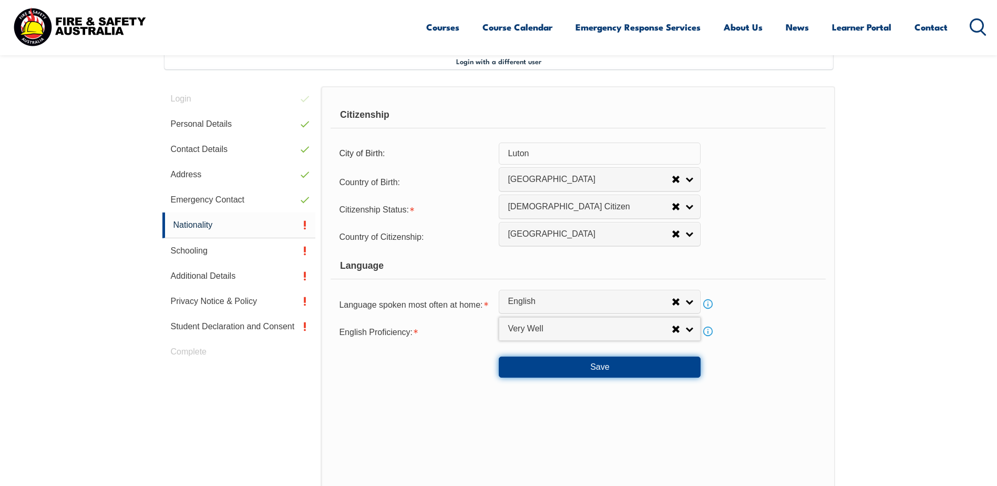
click at [592, 368] on button "Save" at bounding box center [600, 367] width 202 height 21
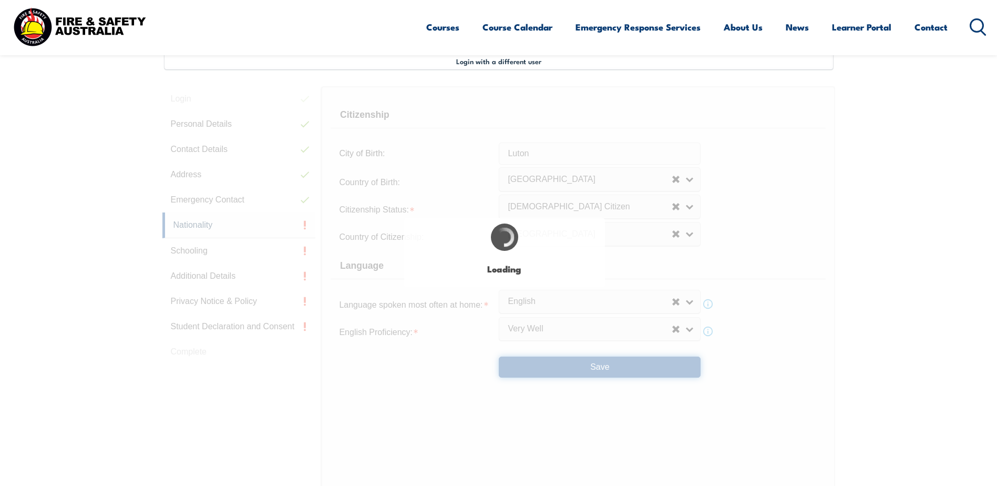
scroll to position [0, 0]
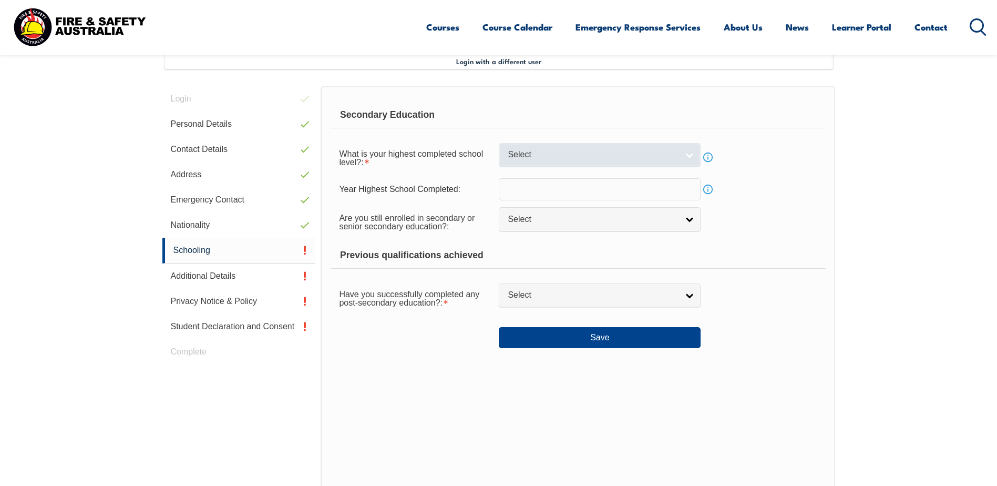
click at [689, 155] on link "Select" at bounding box center [600, 155] width 202 height 24
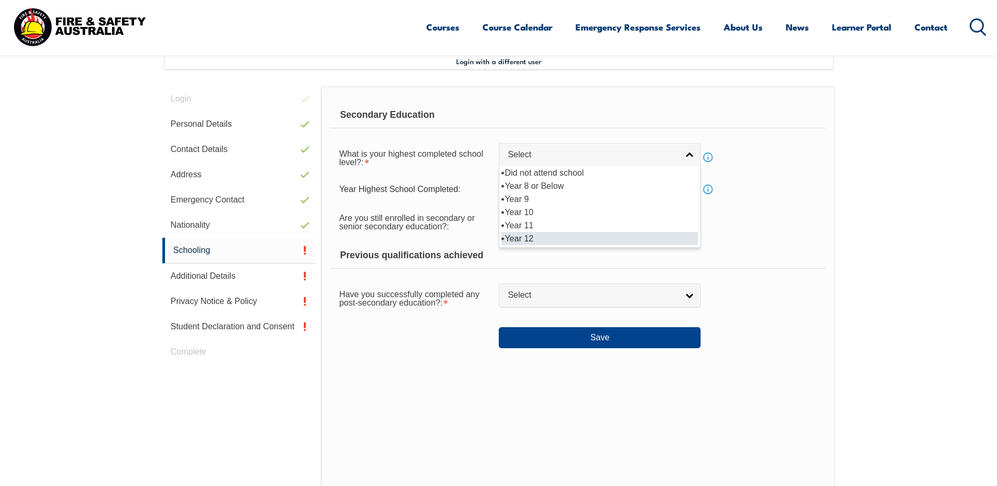
click at [587, 237] on li "Year 12" at bounding box center [600, 238] width 197 height 13
select select "12"
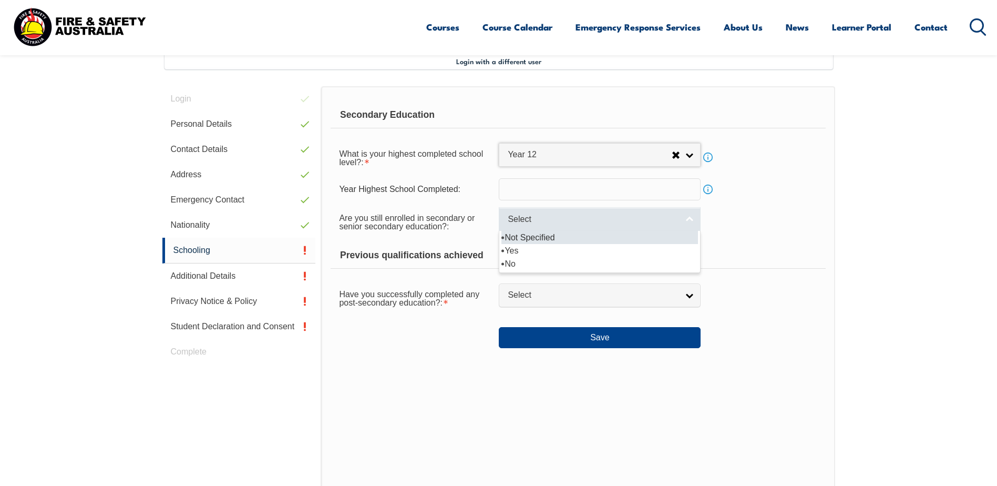
click at [690, 220] on link "Select" at bounding box center [600, 219] width 202 height 24
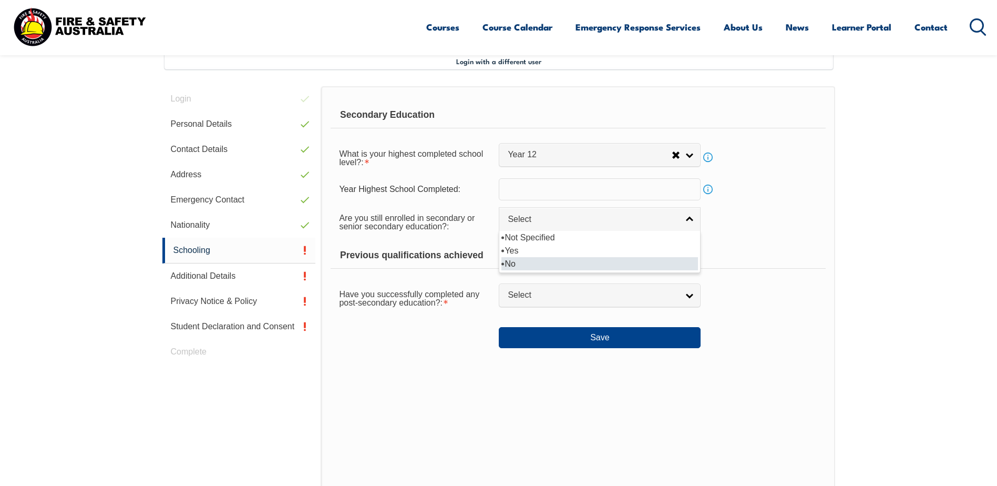
click at [654, 259] on li "No" at bounding box center [600, 263] width 197 height 13
select select "false"
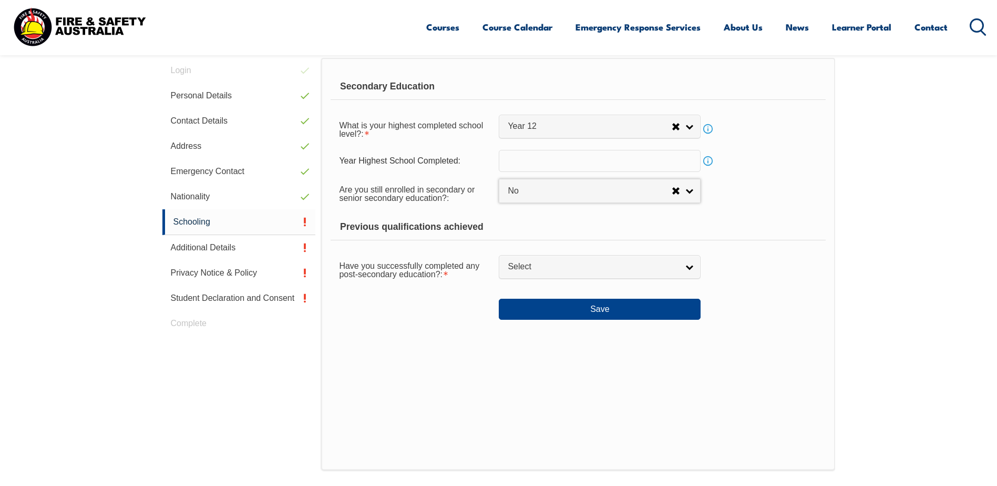
scroll to position [339, 0]
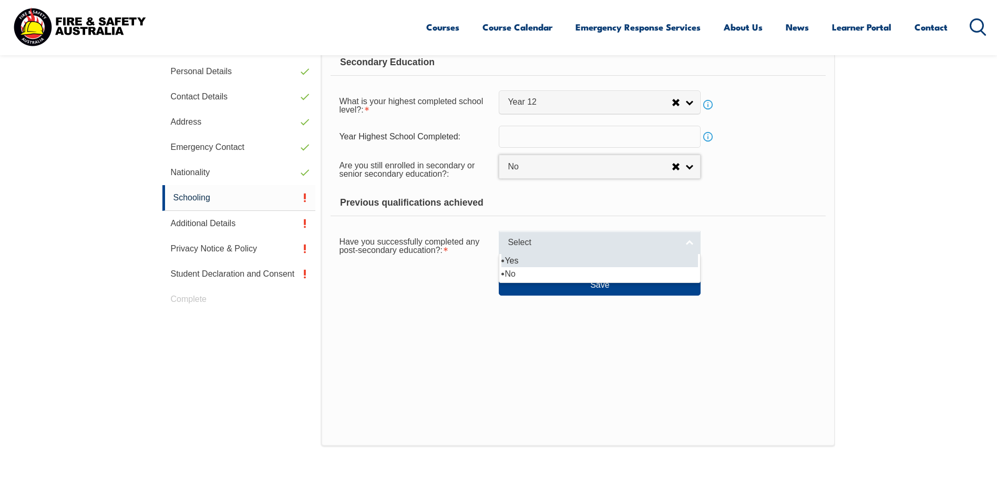
click at [686, 244] on link "Select" at bounding box center [600, 243] width 202 height 24
click at [637, 260] on li "Yes" at bounding box center [600, 260] width 197 height 13
select select "true"
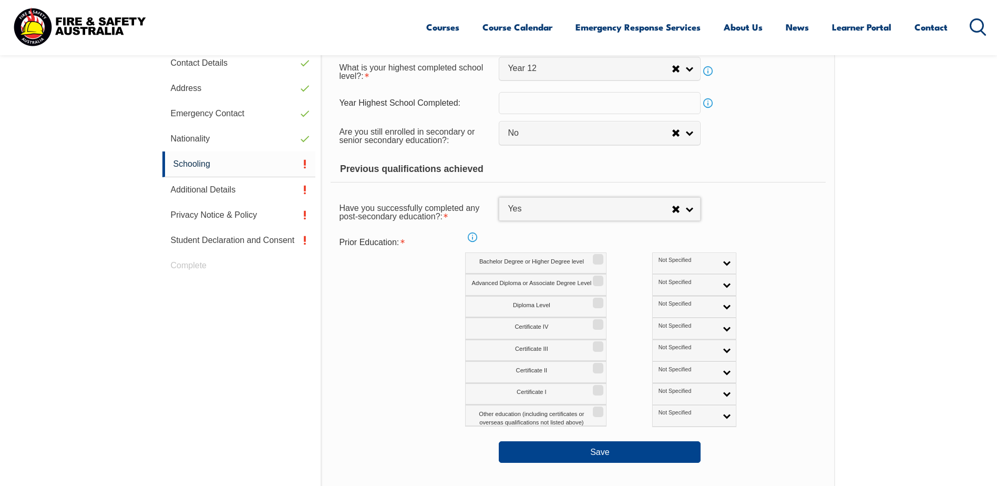
scroll to position [444, 0]
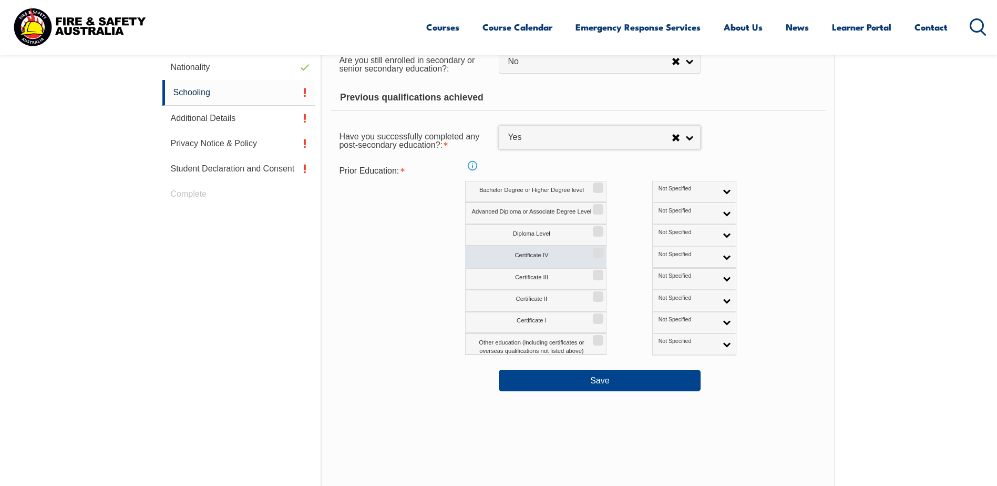
click at [599, 250] on input "Certificate IV" at bounding box center [597, 249] width 6 height 1
checkbox input "true"
click at [682, 257] on link "Not Specified" at bounding box center [695, 257] width 84 height 22
click at [656, 310] on li "Australian Equivalent" at bounding box center [694, 311] width 79 height 21
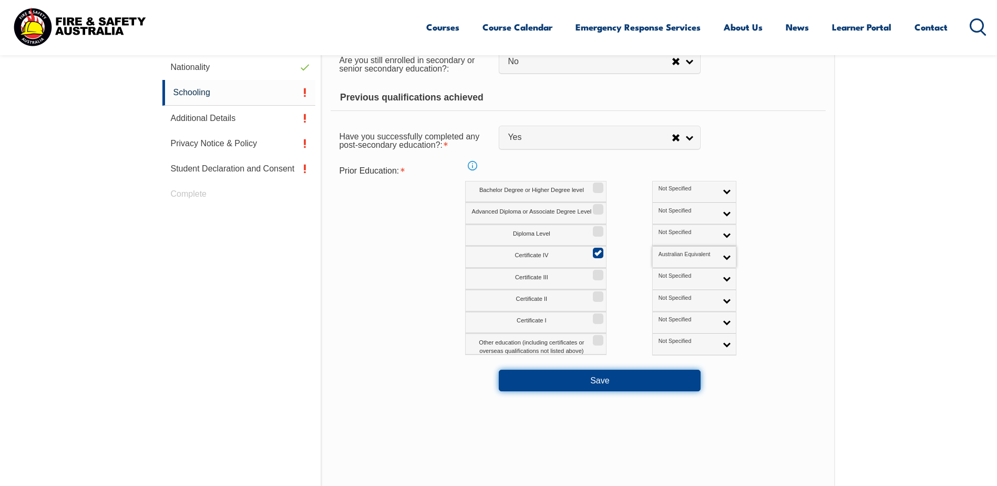
click at [601, 383] on button "Save" at bounding box center [600, 380] width 202 height 21
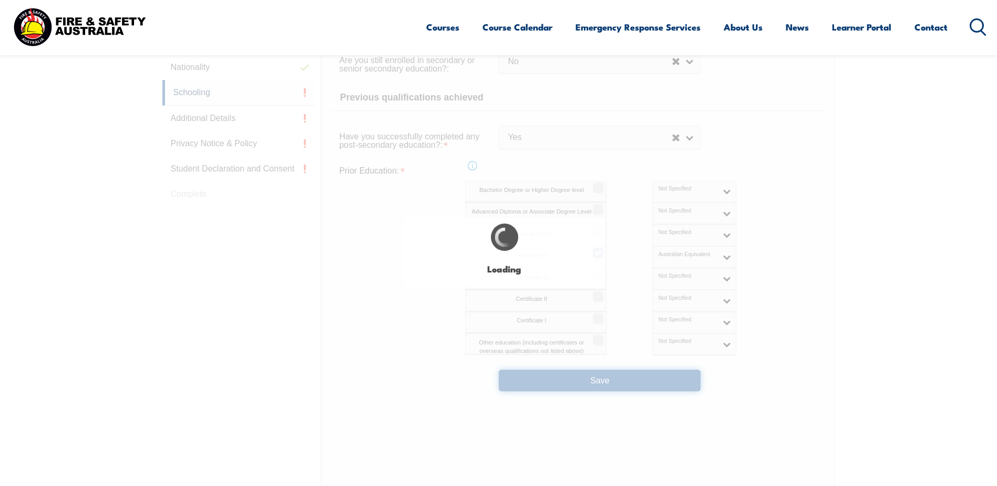
select select
select select "false"
select select "true"
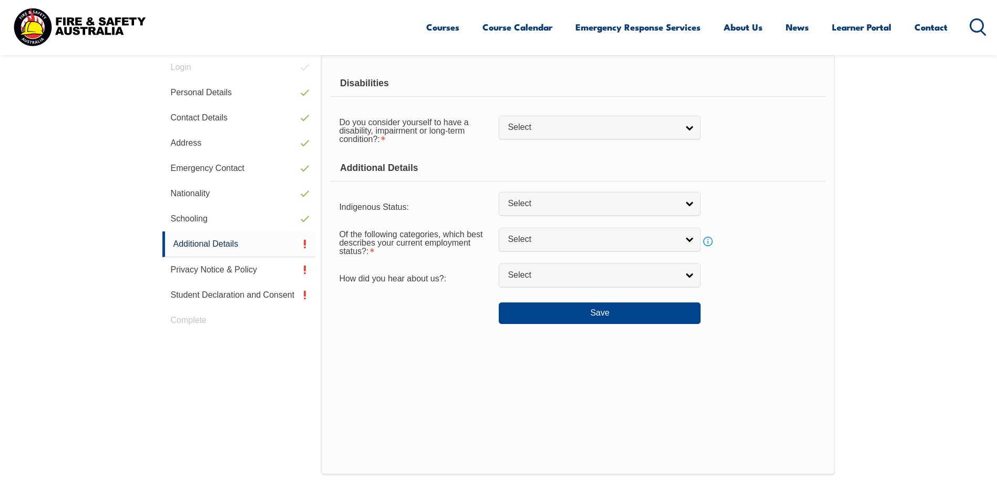
scroll to position [287, 0]
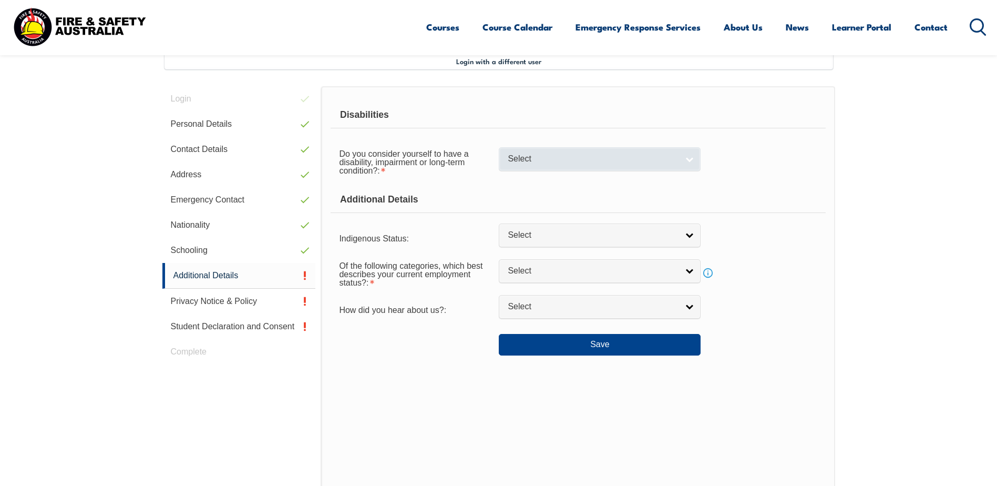
click at [689, 161] on link "Select" at bounding box center [600, 159] width 202 height 24
click at [674, 177] on li "No" at bounding box center [600, 176] width 197 height 13
select select "false"
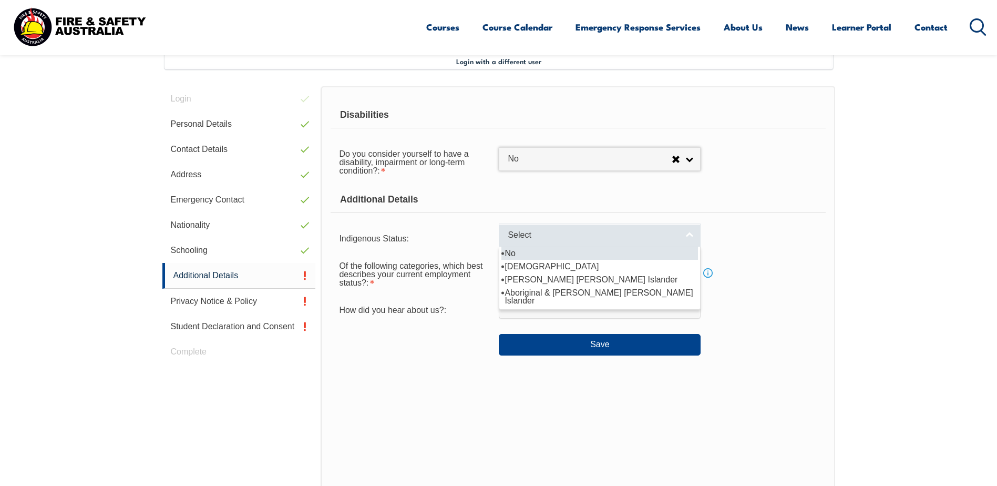
click at [688, 239] on link "Select" at bounding box center [600, 235] width 202 height 24
click at [657, 250] on li "No" at bounding box center [600, 253] width 197 height 13
select select "4"
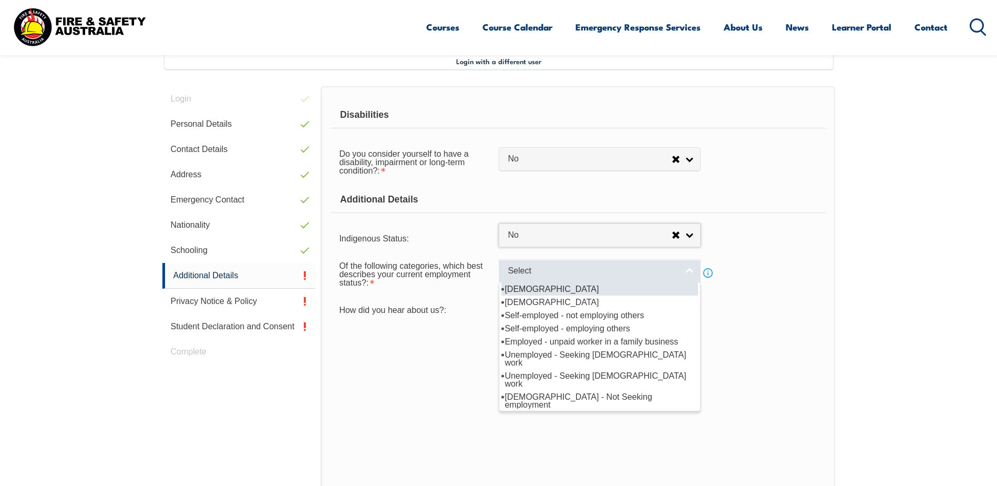
click at [690, 273] on link "Select" at bounding box center [600, 271] width 202 height 24
click at [656, 290] on li "Full-time employee" at bounding box center [600, 288] width 197 height 13
select select "1"
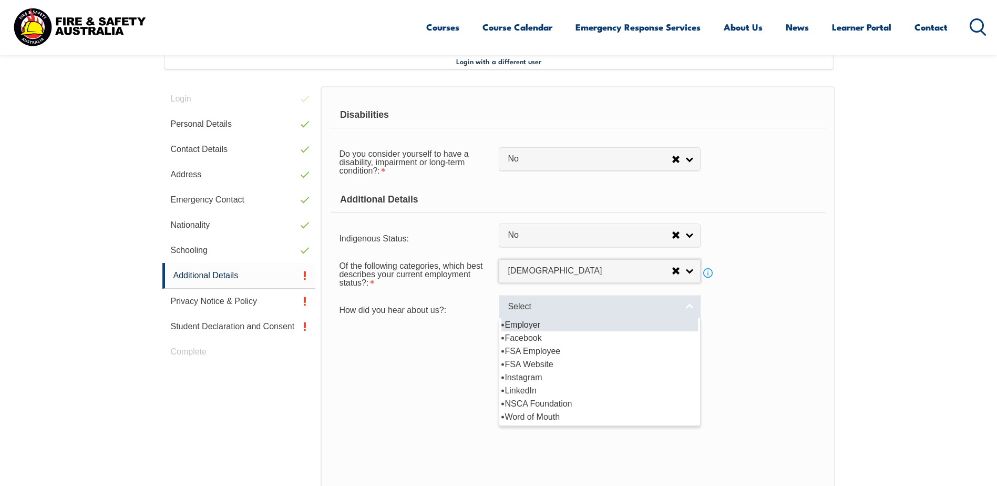
click at [690, 309] on link "Select" at bounding box center [600, 307] width 202 height 24
click at [679, 323] on li "Employer" at bounding box center [600, 324] width 197 height 13
select select "8019"
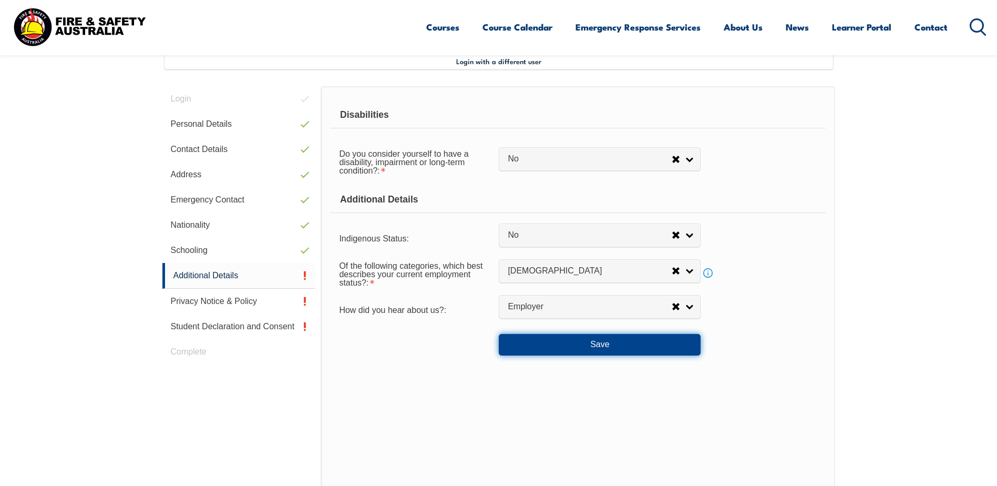
click at [609, 346] on button "Save" at bounding box center [600, 344] width 202 height 21
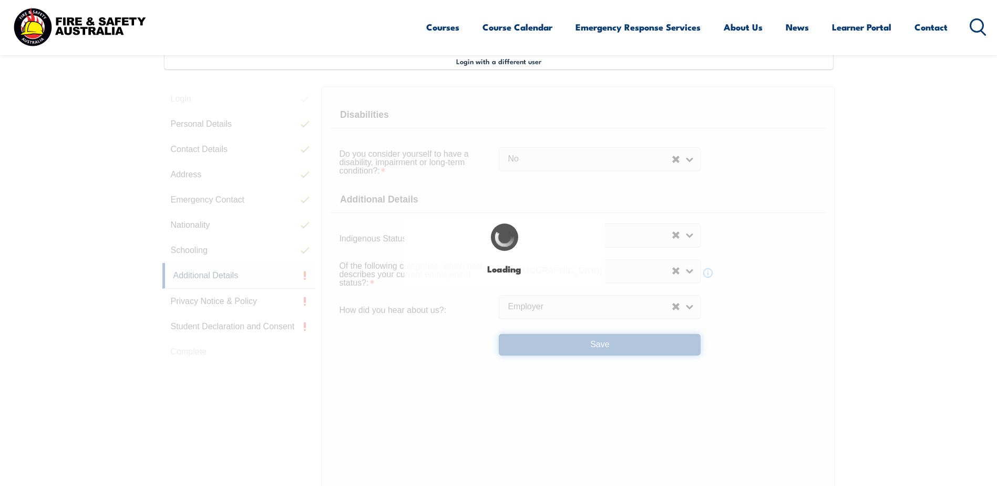
select select "false"
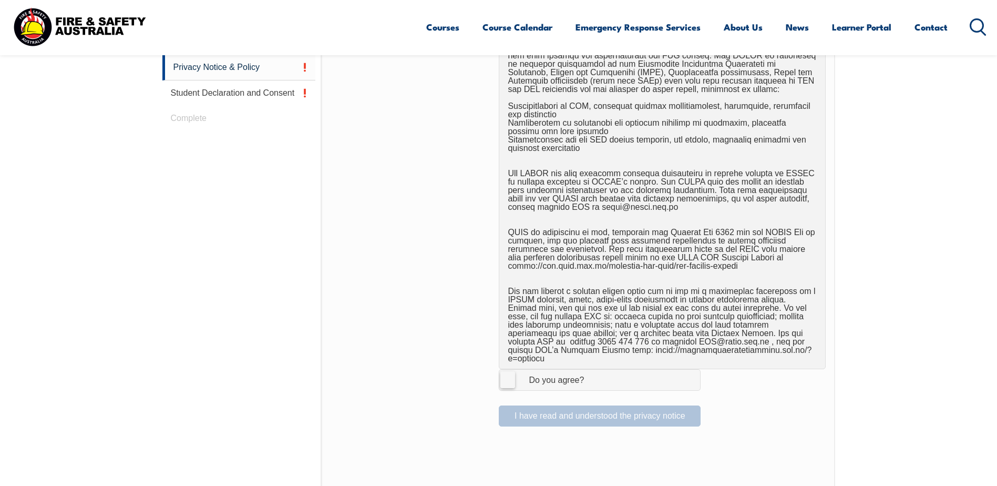
scroll to position [549, 0]
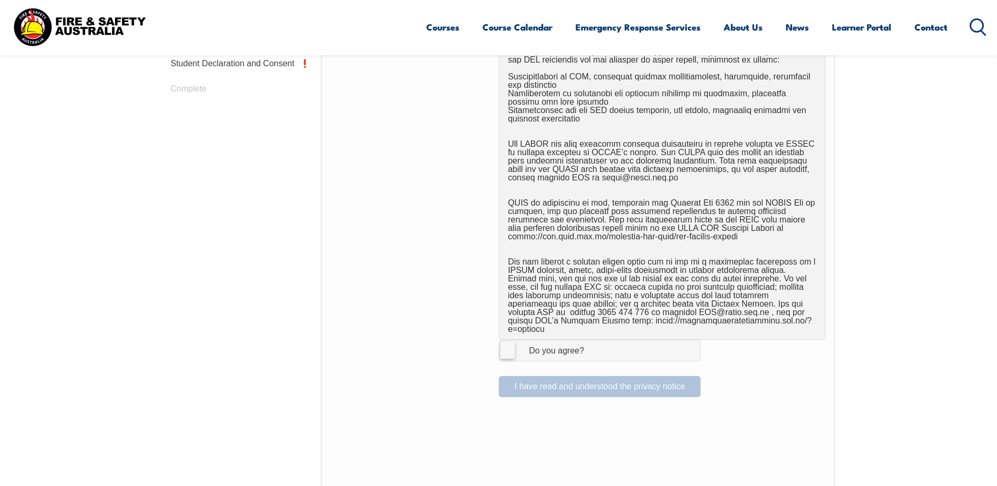
click at [506, 343] on label "I Agree Do you agree?" at bounding box center [600, 350] width 202 height 21
click at [593, 343] on input "I Agree Do you agree?" at bounding box center [602, 350] width 18 height 20
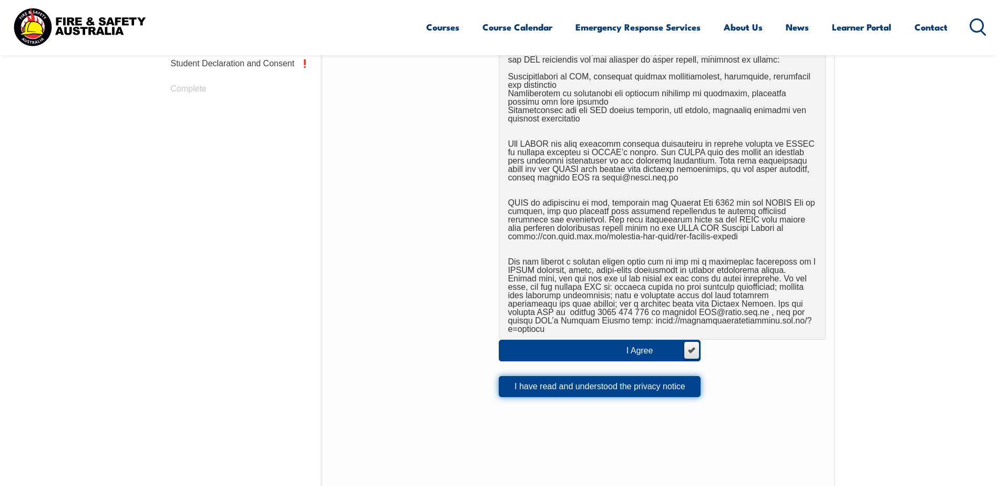
click at [645, 380] on button "I have read and understood the privacy notice" at bounding box center [600, 386] width 202 height 21
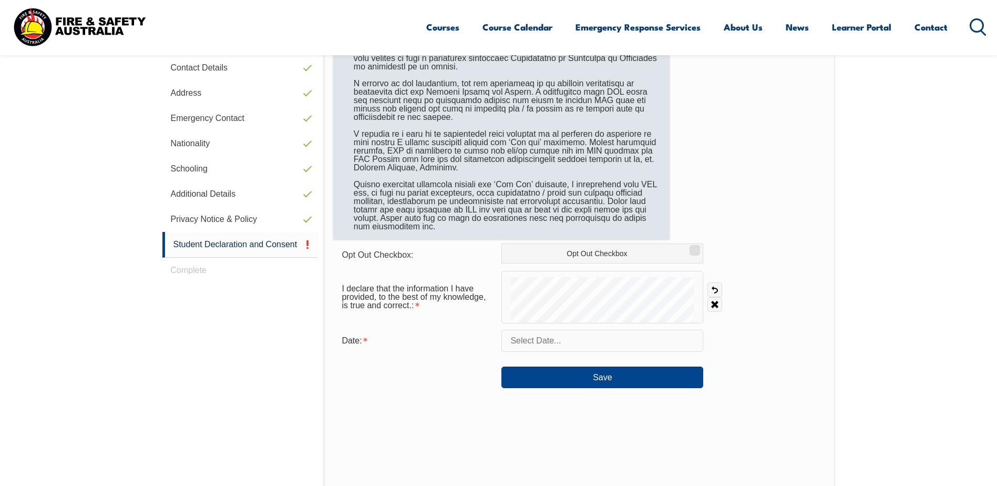
scroll to position [392, 0]
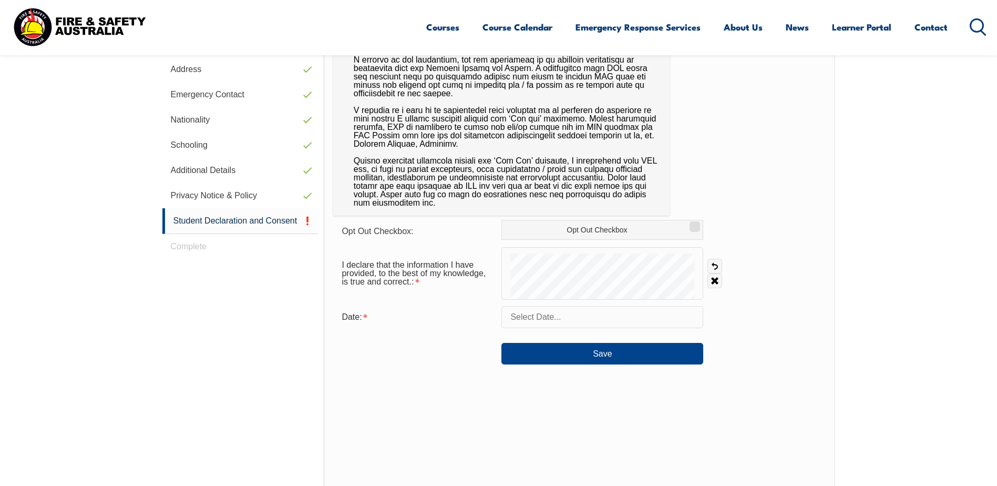
click at [593, 314] on input "text" at bounding box center [603, 317] width 202 height 22
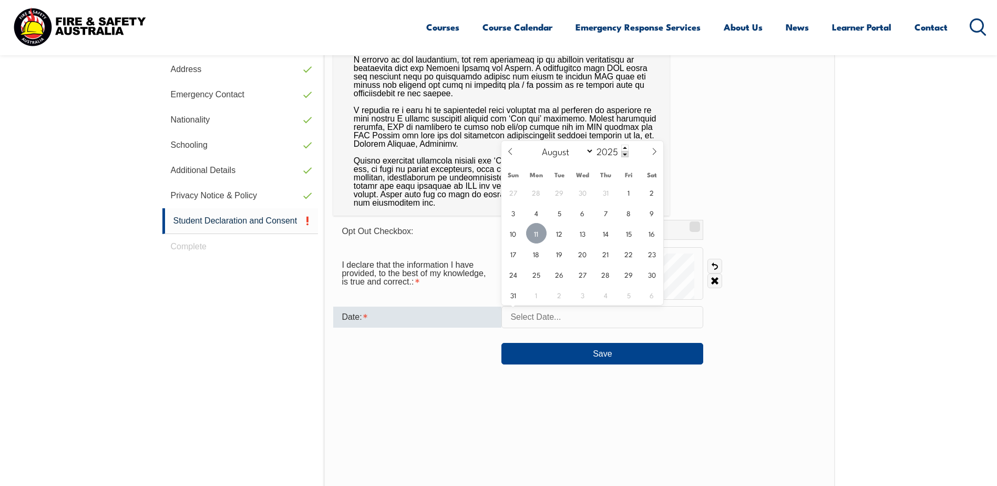
click at [536, 233] on span "11" at bounding box center [536, 233] width 21 height 21
type input "August 11, 2025"
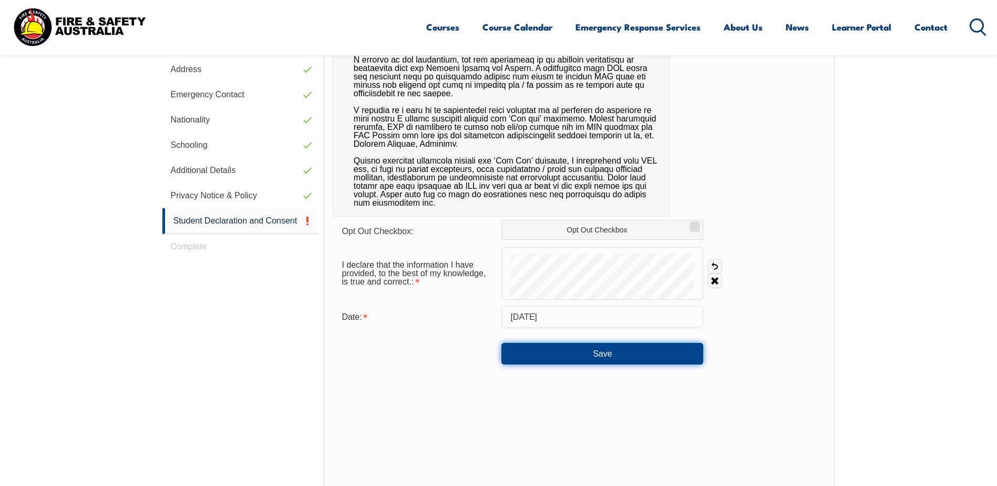
click at [599, 354] on button "Save" at bounding box center [603, 353] width 202 height 21
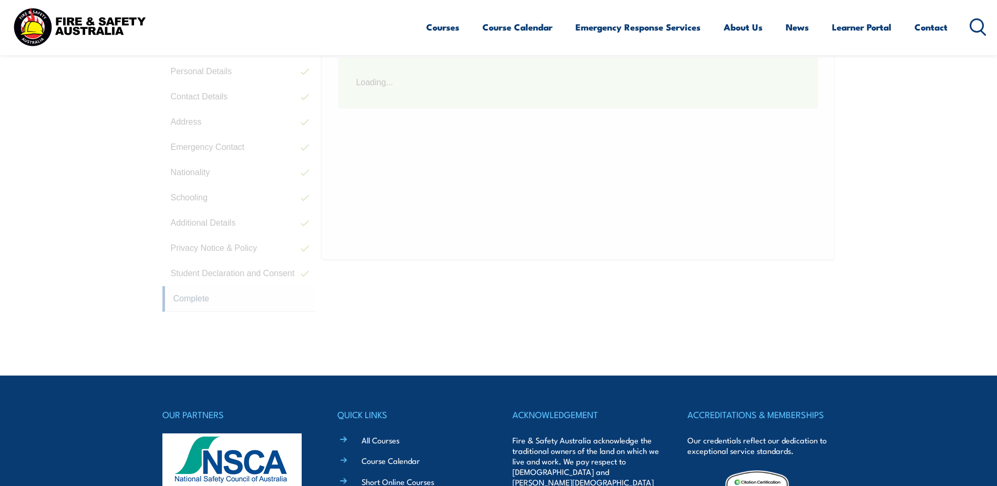
scroll to position [287, 0]
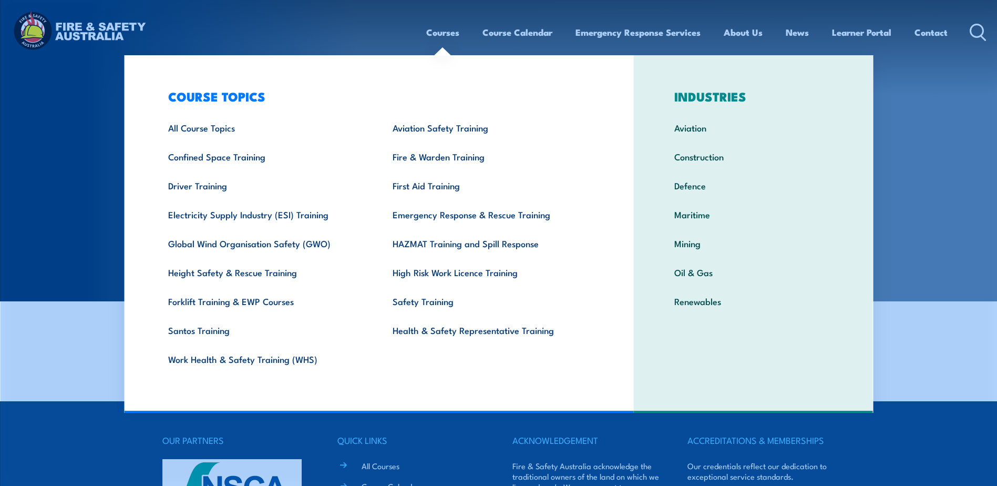
click at [444, 33] on link "Courses" at bounding box center [442, 32] width 33 height 28
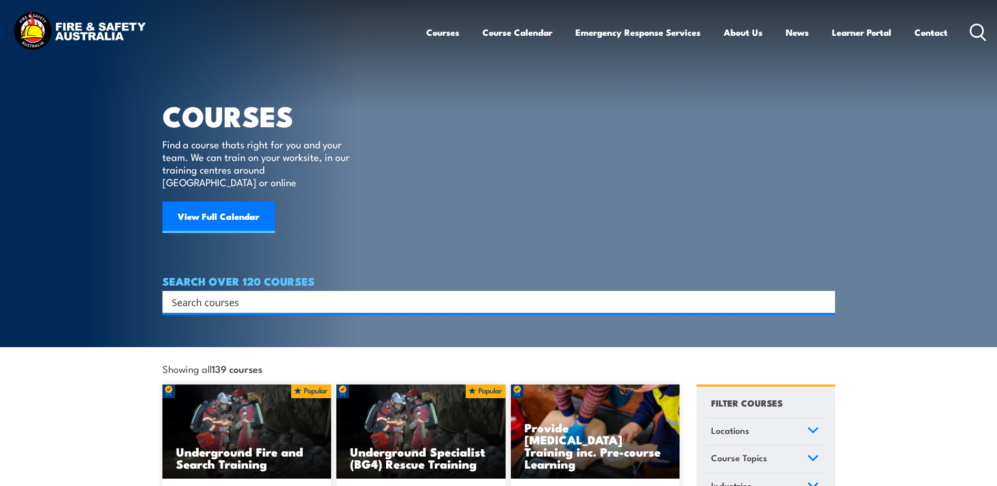
click at [864, 33] on link "Learner Portal" at bounding box center [861, 32] width 59 height 28
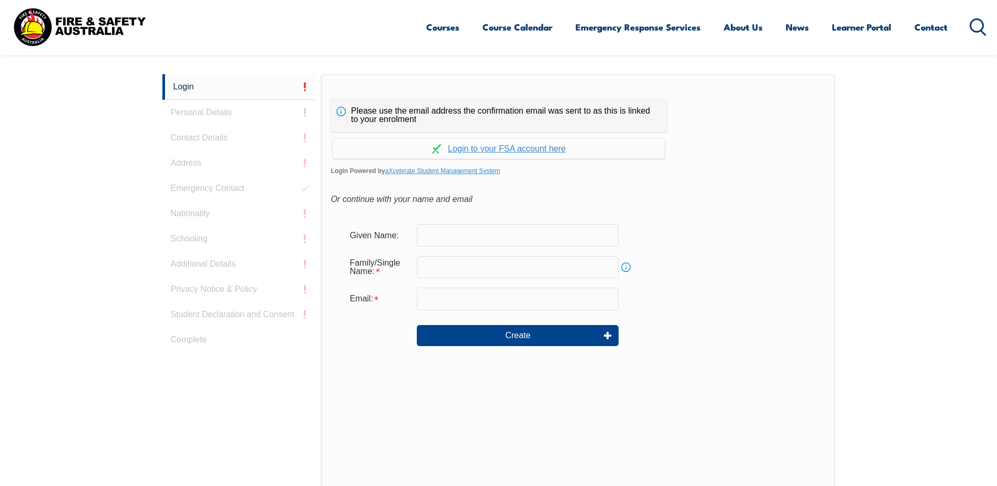
scroll to position [280, 0]
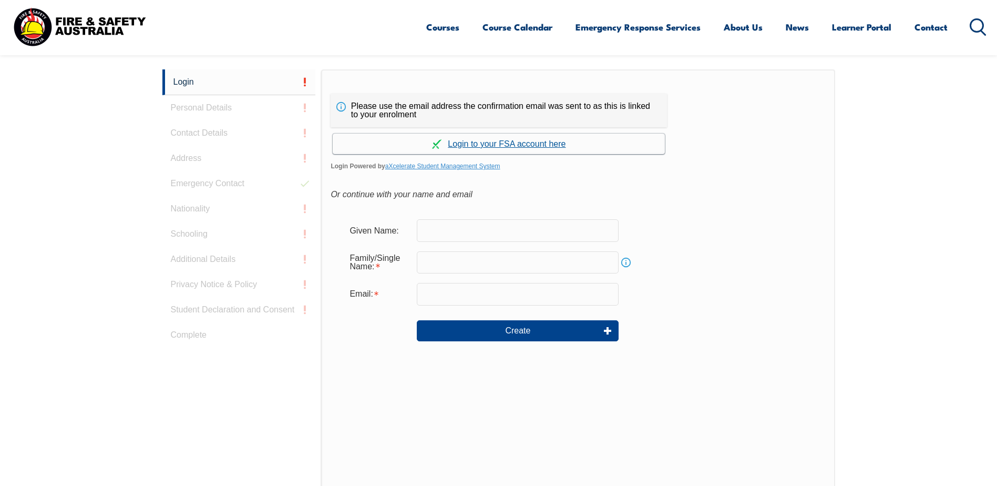
click at [527, 145] on link "Continue with aXcelerate" at bounding box center [499, 144] width 332 height 21
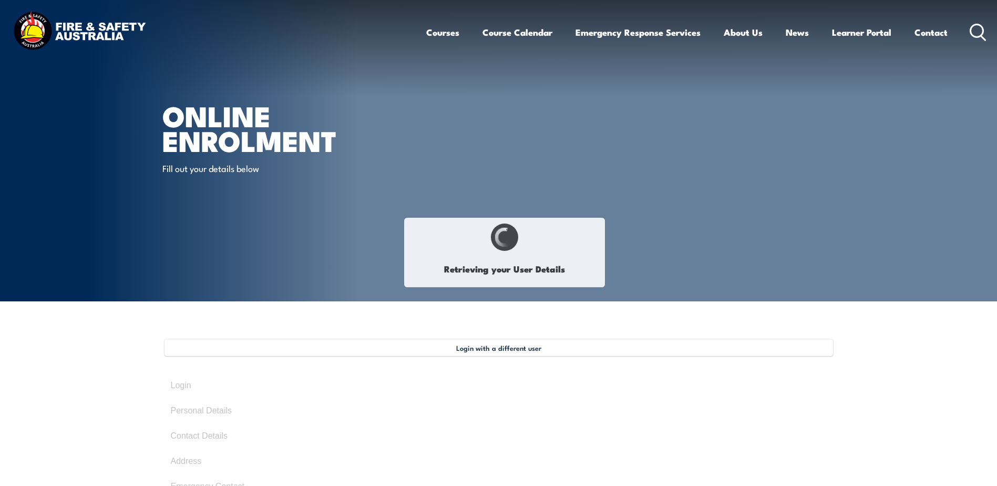
select select "Mr"
type input "Paul"
type input "Harris"
type input "August 27, 1975"
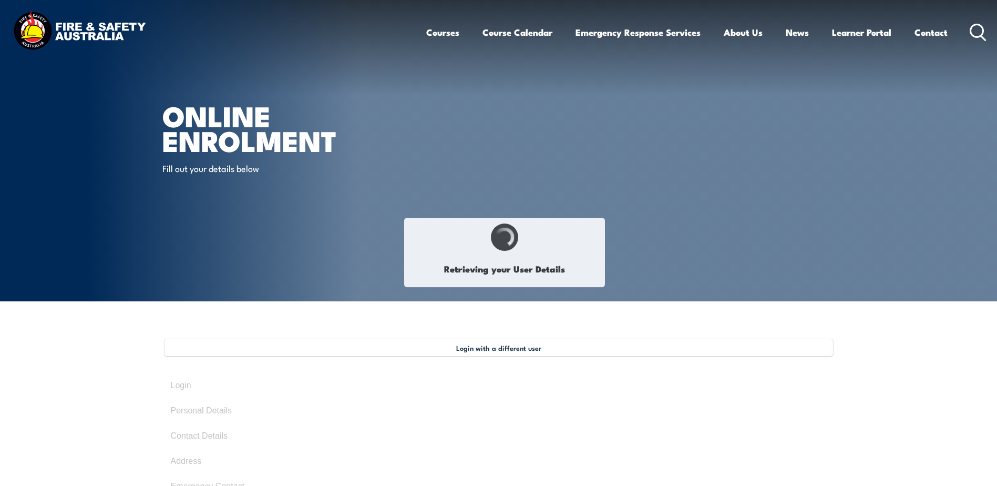
type input "DQSCMCWZUV"
select select "M"
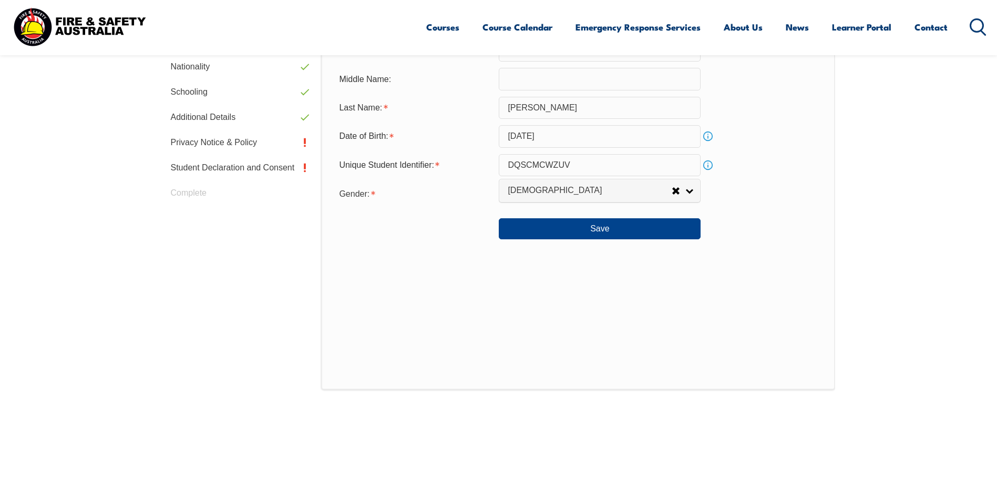
scroll to position [444, 0]
click at [587, 233] on button "Save" at bounding box center [600, 229] width 202 height 21
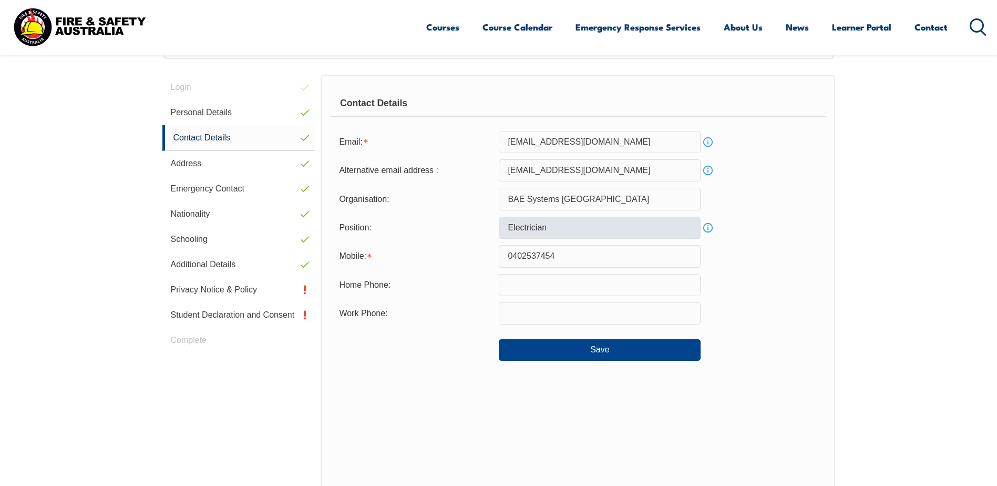
scroll to position [287, 0]
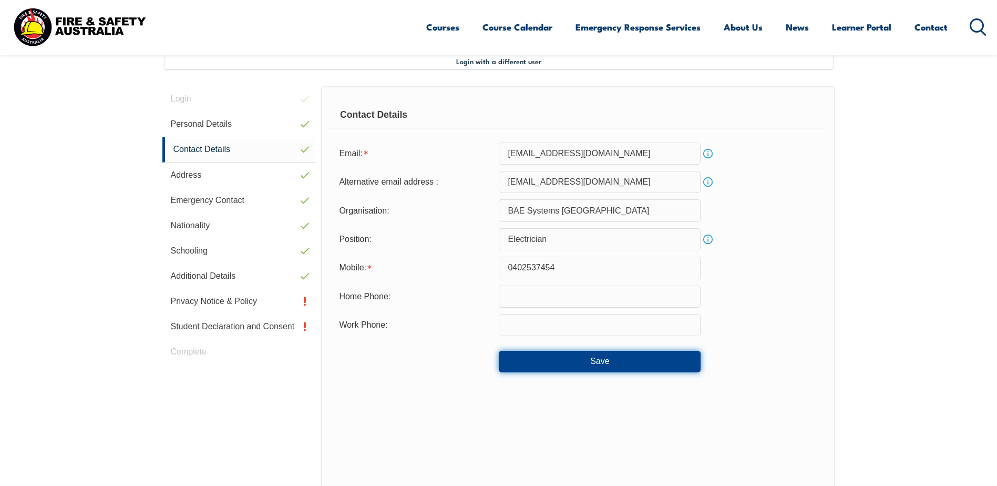
click at [580, 364] on button "Save" at bounding box center [600, 361] width 202 height 21
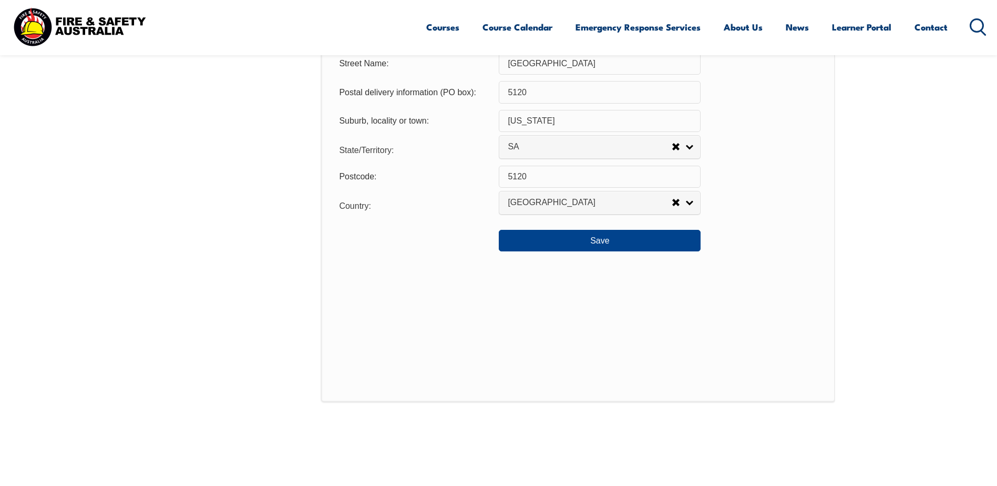
scroll to position [812, 0]
click at [626, 239] on button "Save" at bounding box center [600, 238] width 202 height 21
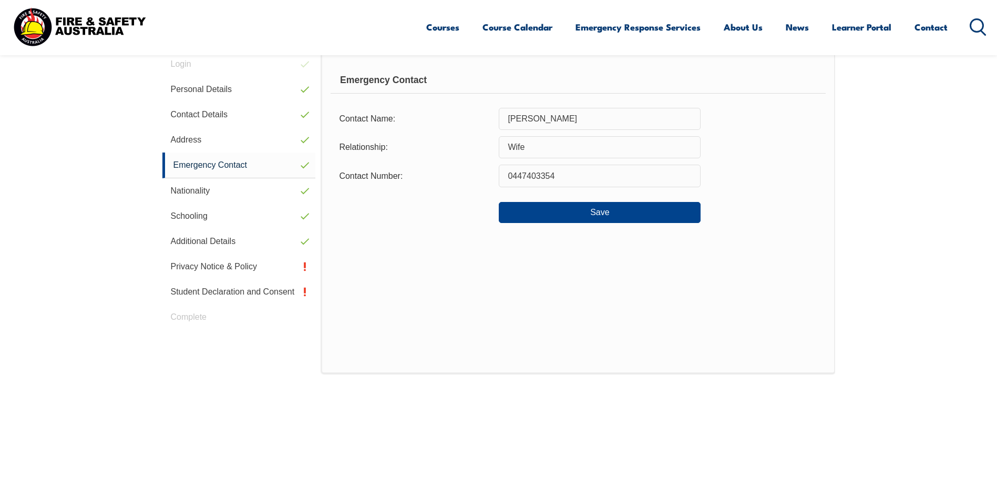
scroll to position [287, 0]
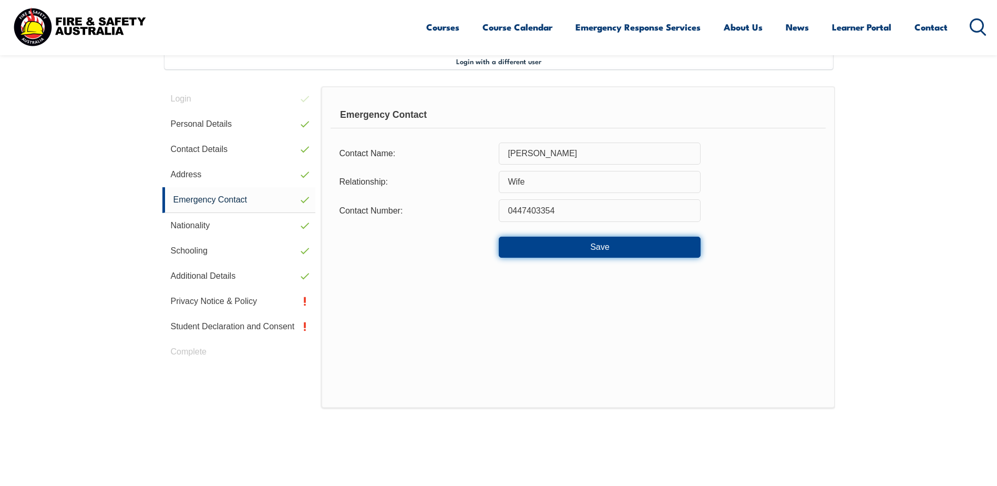
click at [599, 252] on button "Save" at bounding box center [600, 247] width 202 height 21
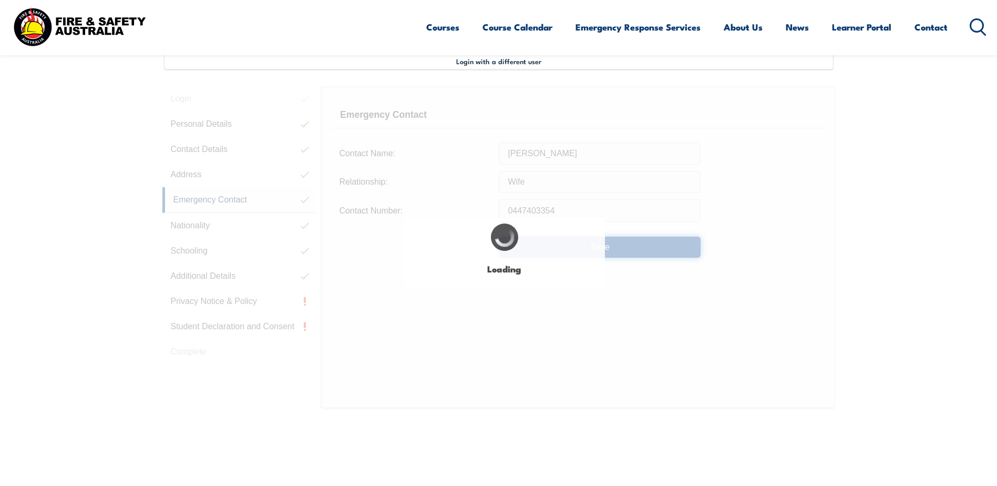
select select "false"
select select "true"
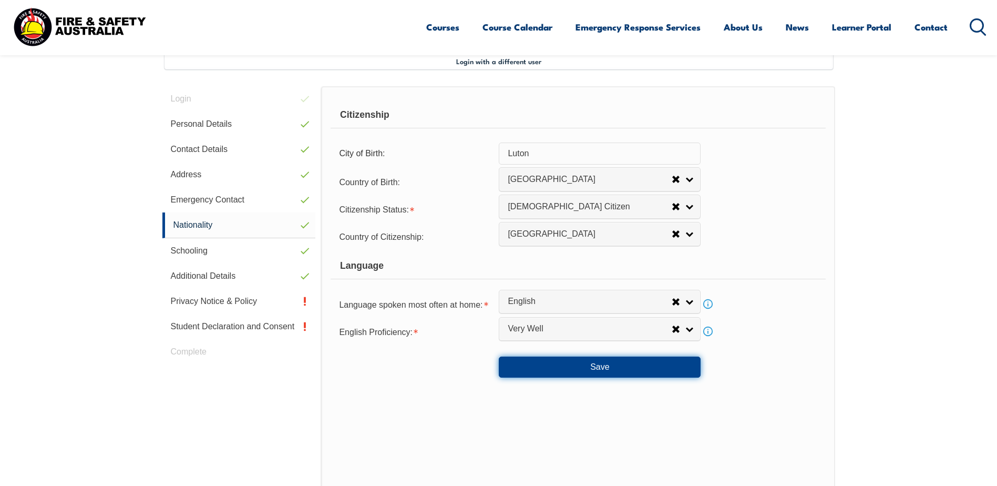
click at [583, 371] on button "Save" at bounding box center [600, 367] width 202 height 21
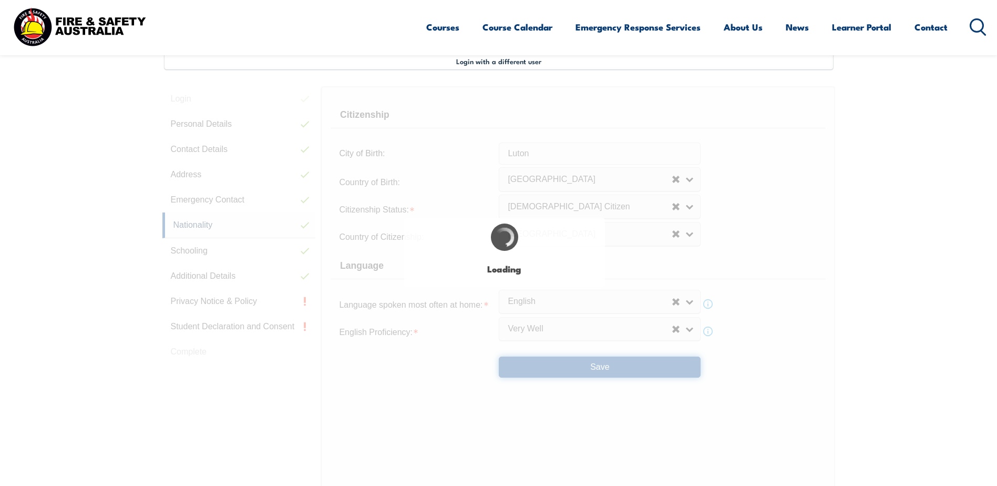
select select "false"
select select "true"
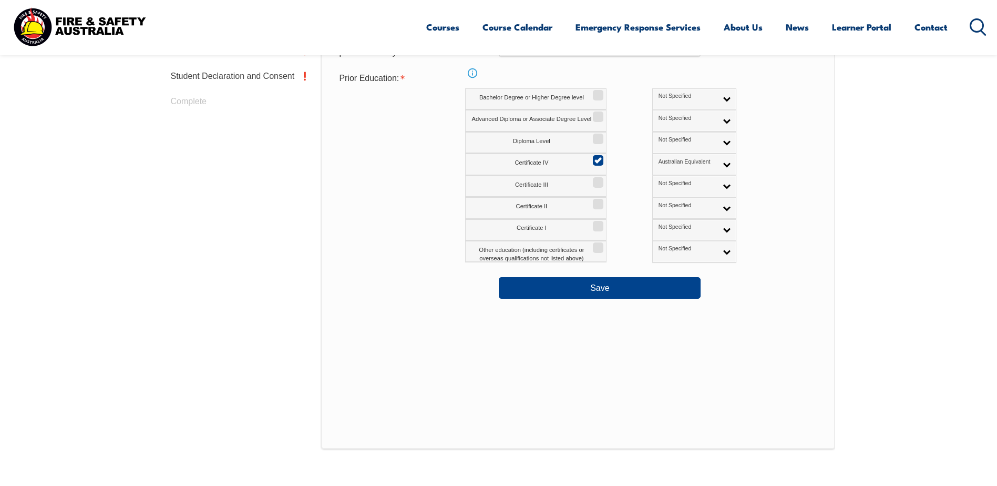
scroll to position [602, 0]
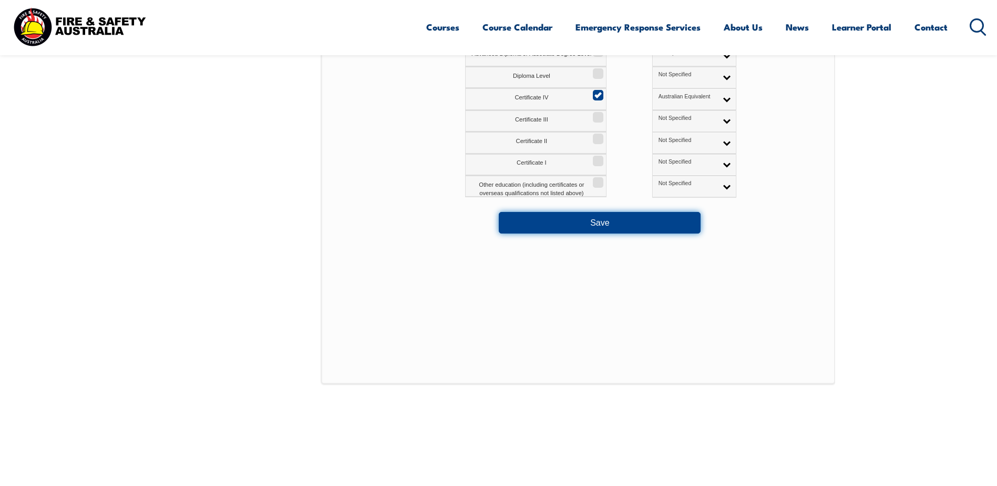
click at [599, 221] on button "Save" at bounding box center [600, 222] width 202 height 21
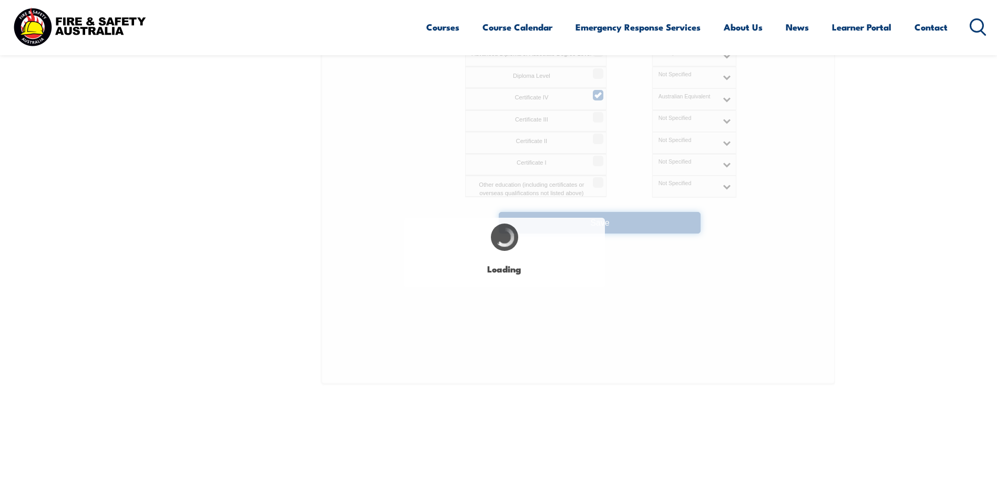
select select "false"
select select "true"
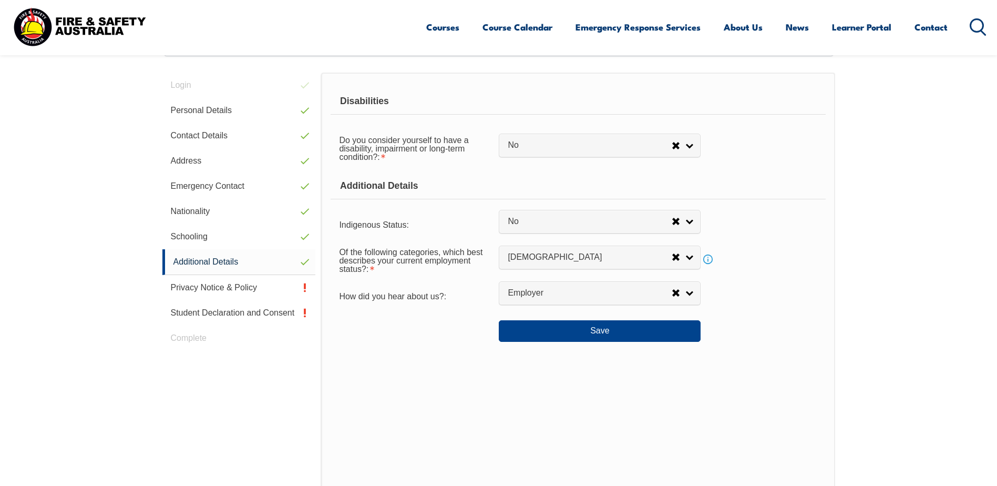
scroll to position [287, 0]
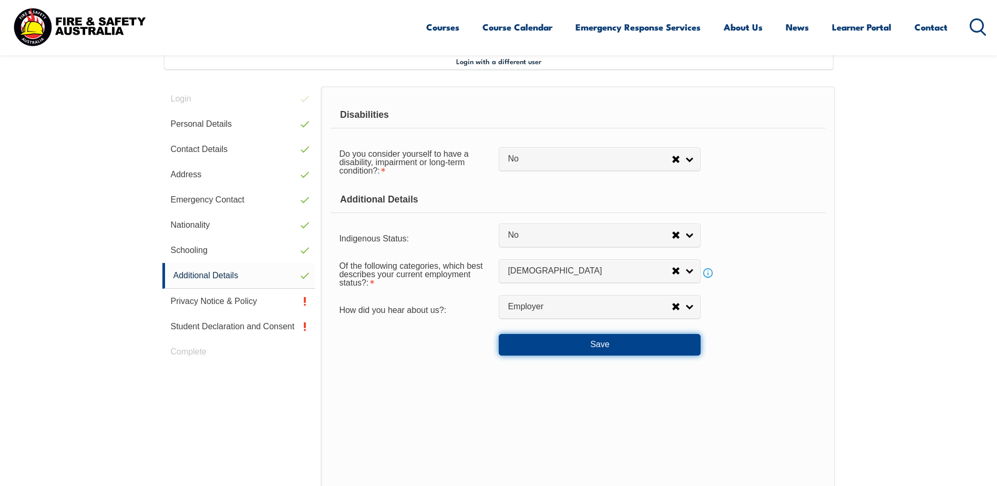
click at [605, 347] on button "Save" at bounding box center [600, 344] width 202 height 21
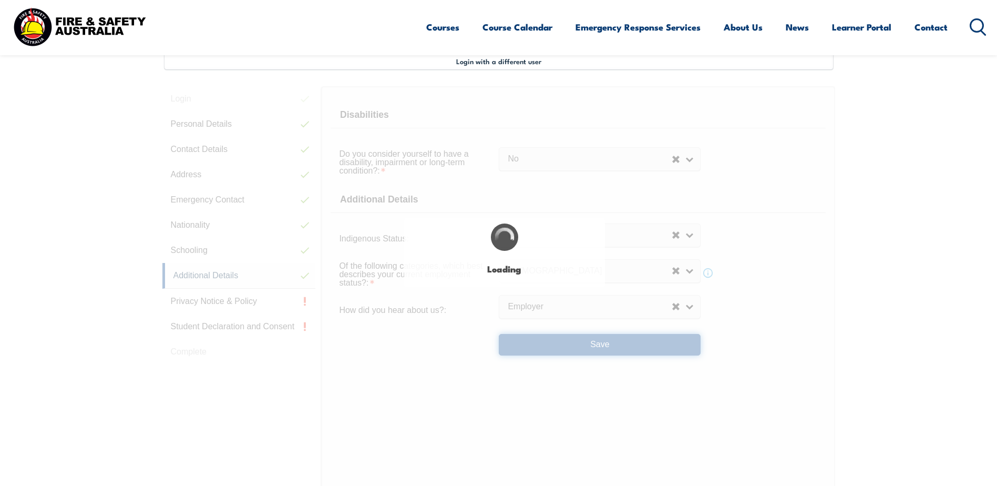
select select "false"
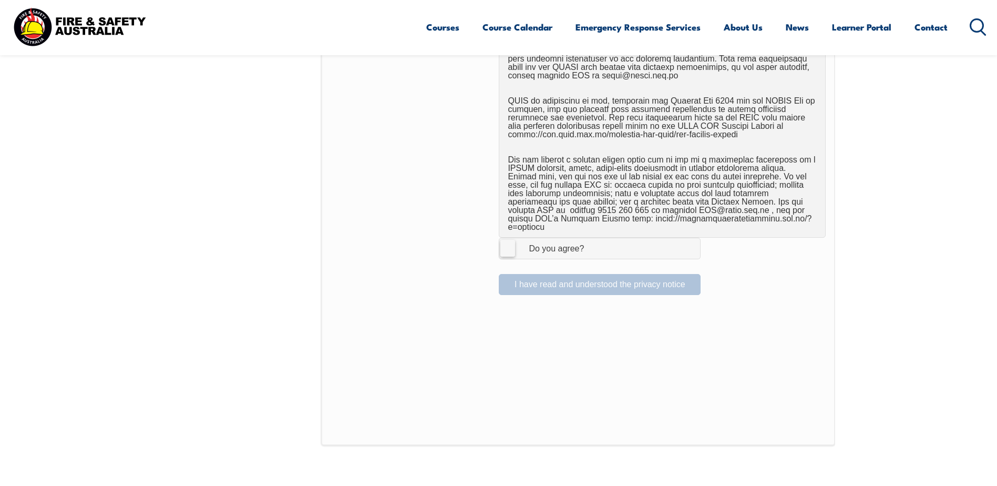
scroll to position [655, 0]
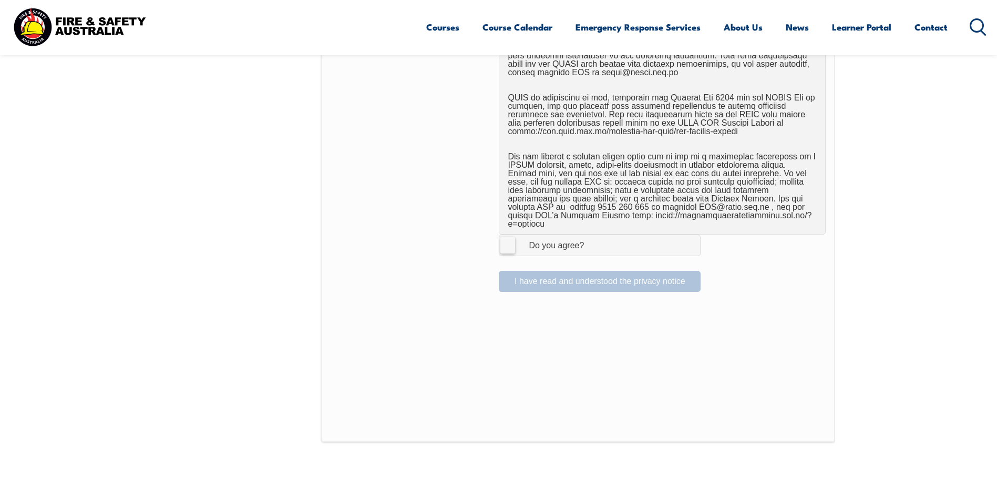
click at [506, 239] on label "I Agree Do you agree?" at bounding box center [600, 245] width 202 height 21
click at [593, 239] on input "I Agree Do you agree?" at bounding box center [602, 245] width 18 height 20
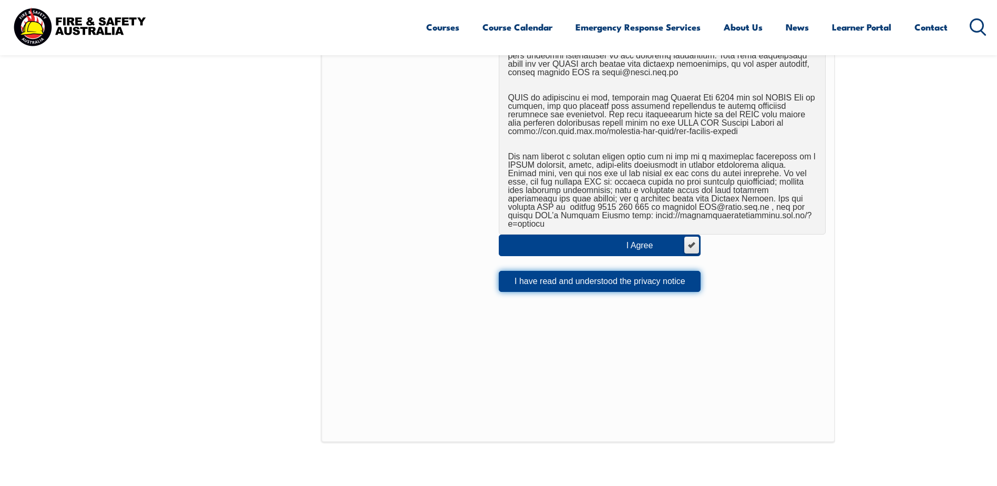
click at [564, 277] on button "I have read and understood the privacy notice" at bounding box center [600, 281] width 202 height 21
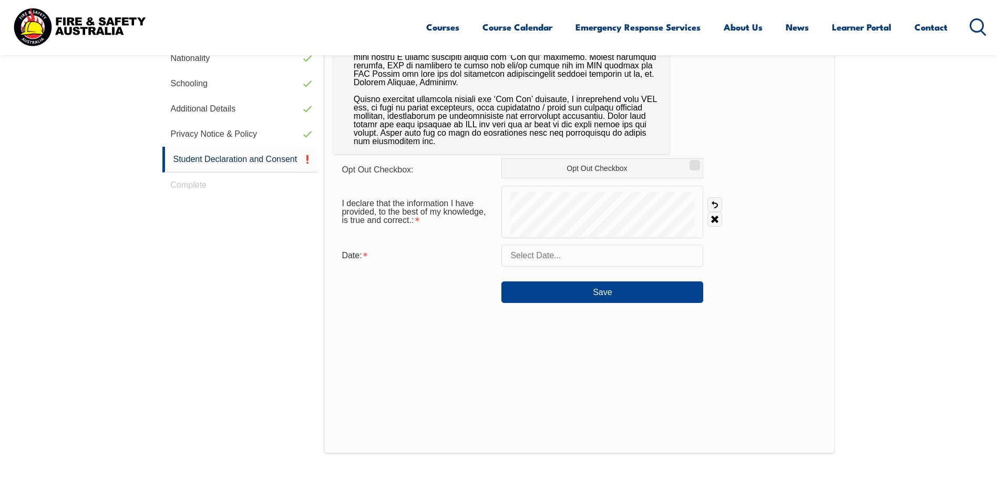
scroll to position [287, 0]
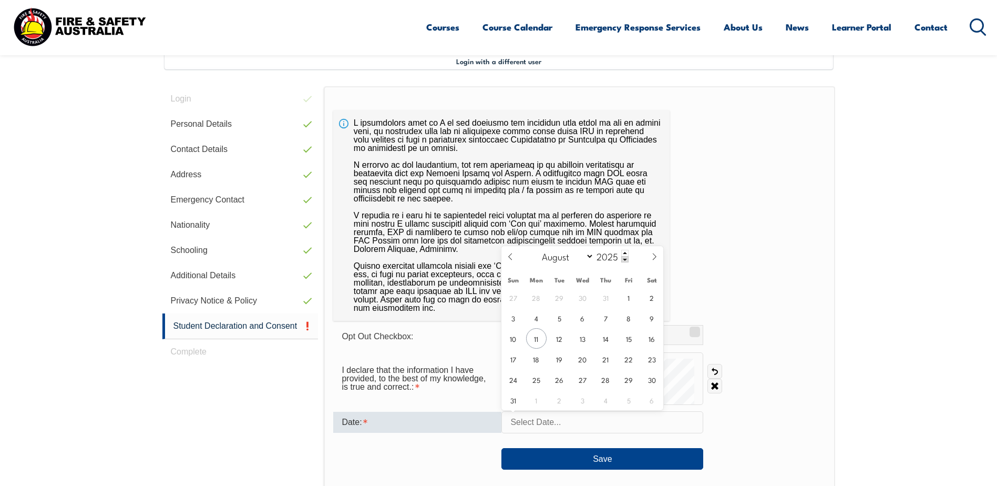
click at [600, 426] on input "text" at bounding box center [603, 422] width 202 height 22
click at [538, 342] on span "11" at bounding box center [536, 338] width 21 height 21
type input "August 11, 2025"
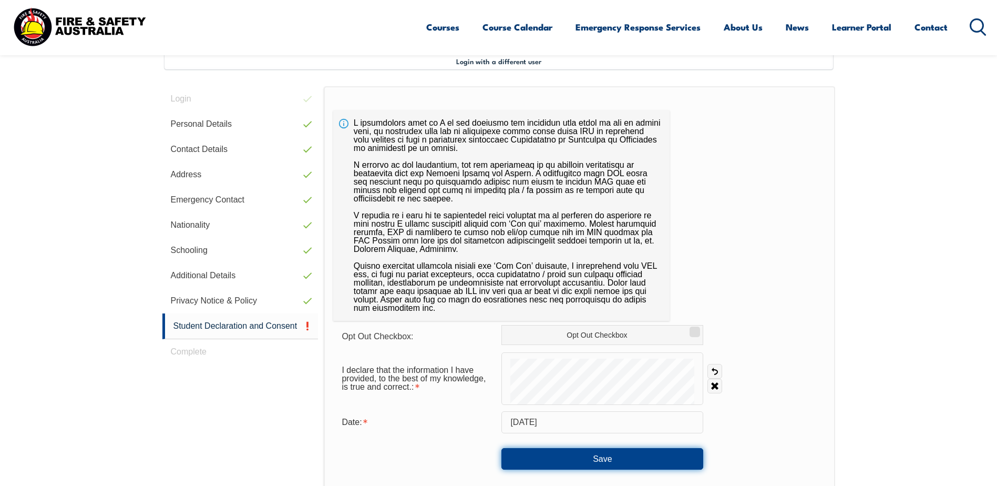
click at [590, 457] on button "Save" at bounding box center [603, 458] width 202 height 21
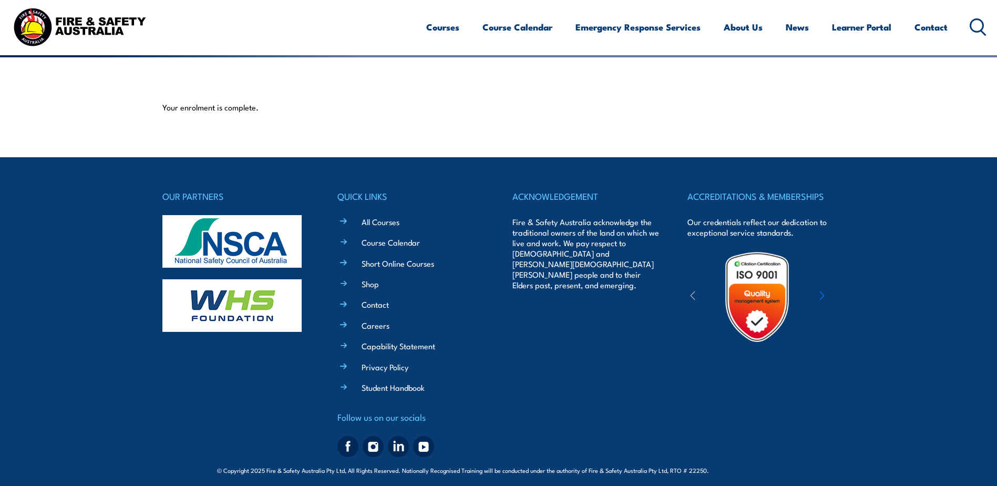
scroll to position [251, 0]
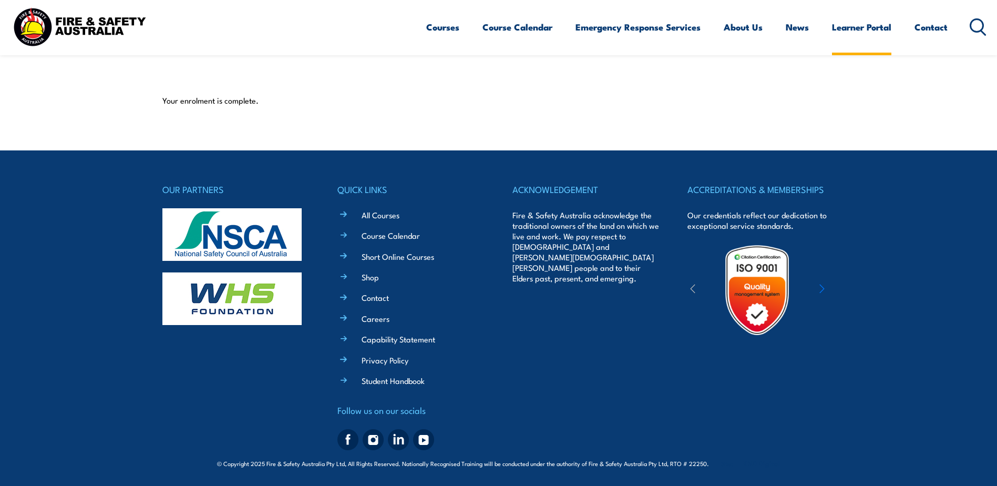
click at [877, 28] on link "Learner Portal" at bounding box center [861, 27] width 59 height 28
